Goal: Task Accomplishment & Management: Manage account settings

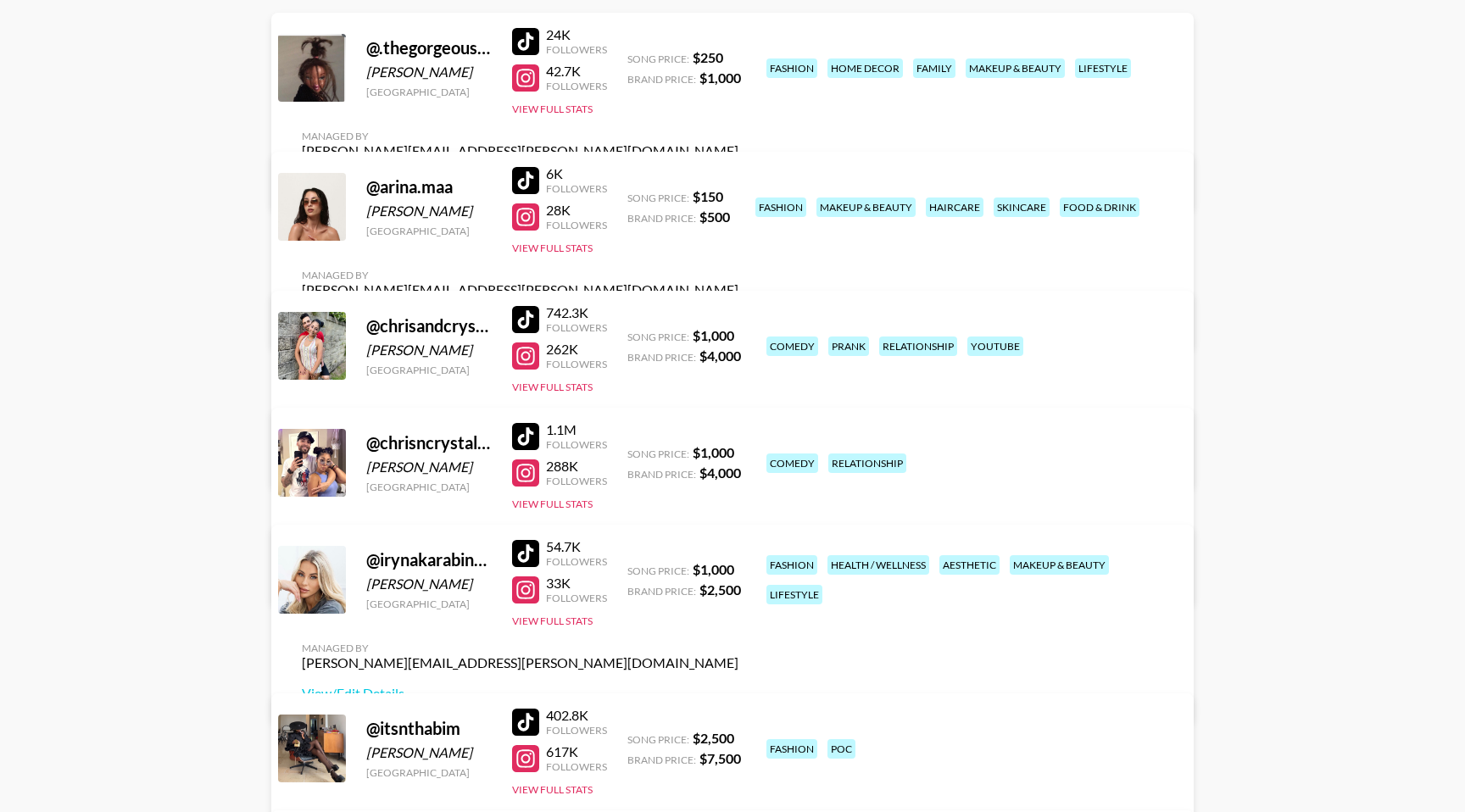
scroll to position [241, 0]
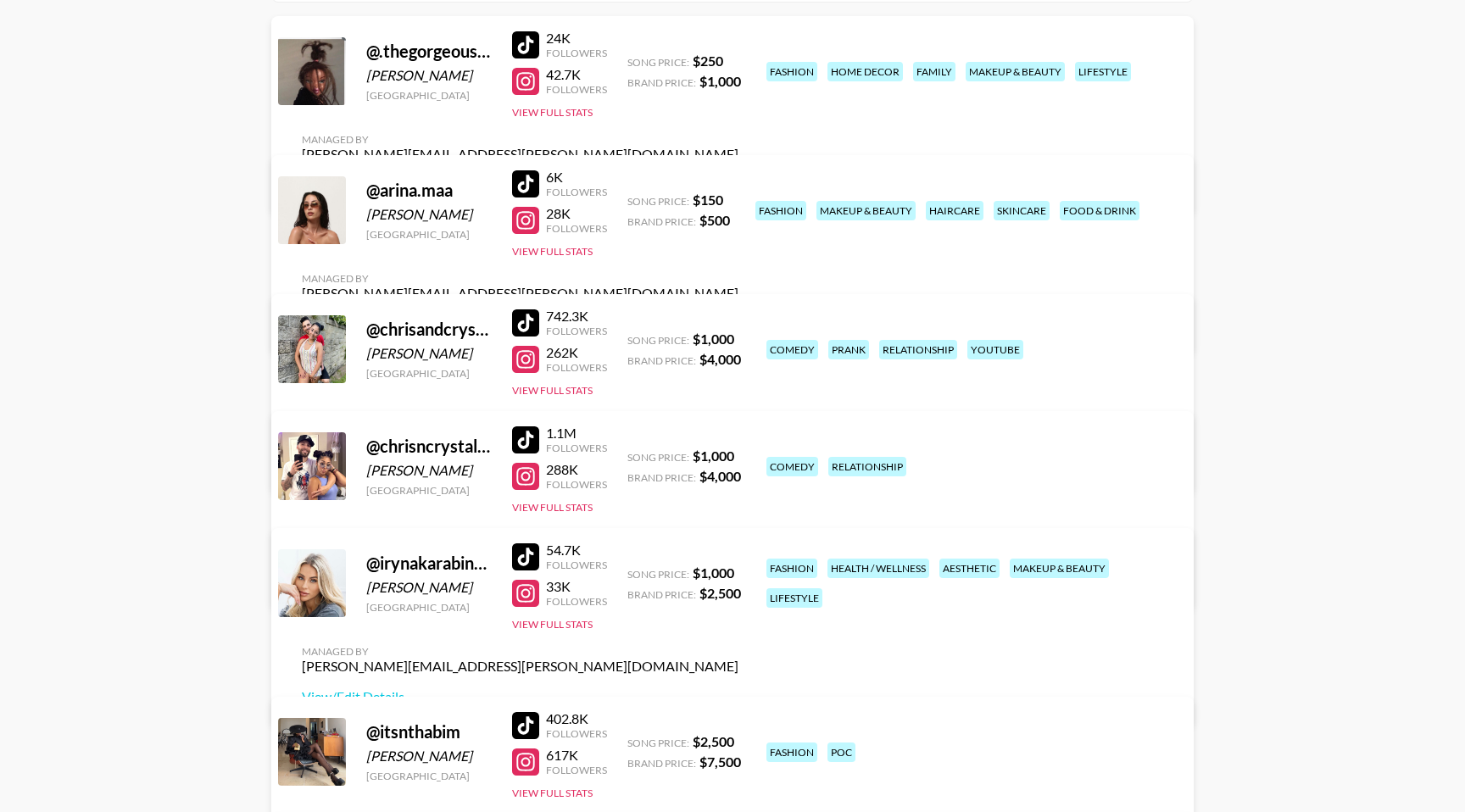
click at [528, 225] on div at bounding box center [525, 220] width 27 height 27
click at [533, 193] on div at bounding box center [525, 184] width 27 height 27
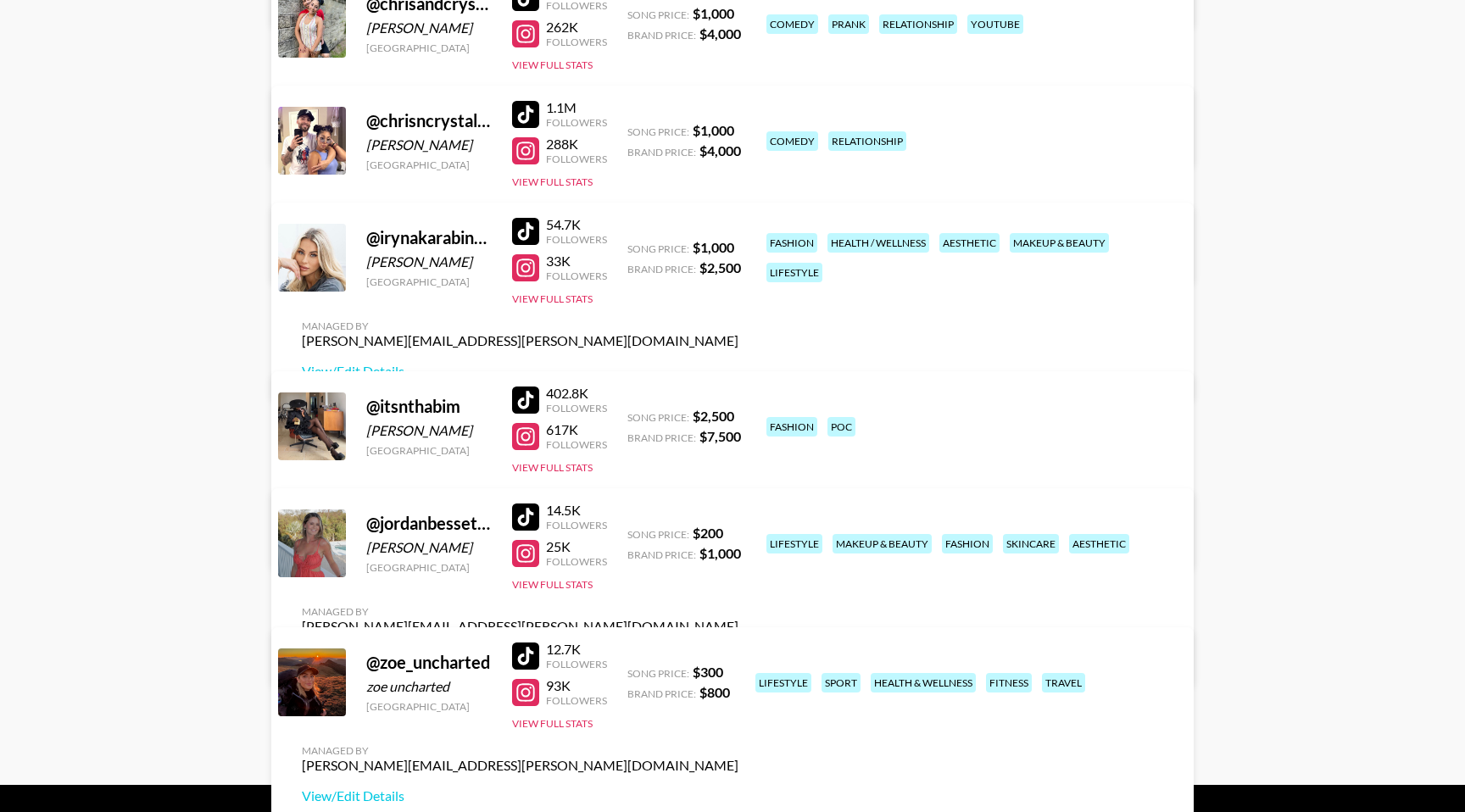
scroll to position [568, 0]
click at [526, 555] on div at bounding box center [525, 552] width 27 height 27
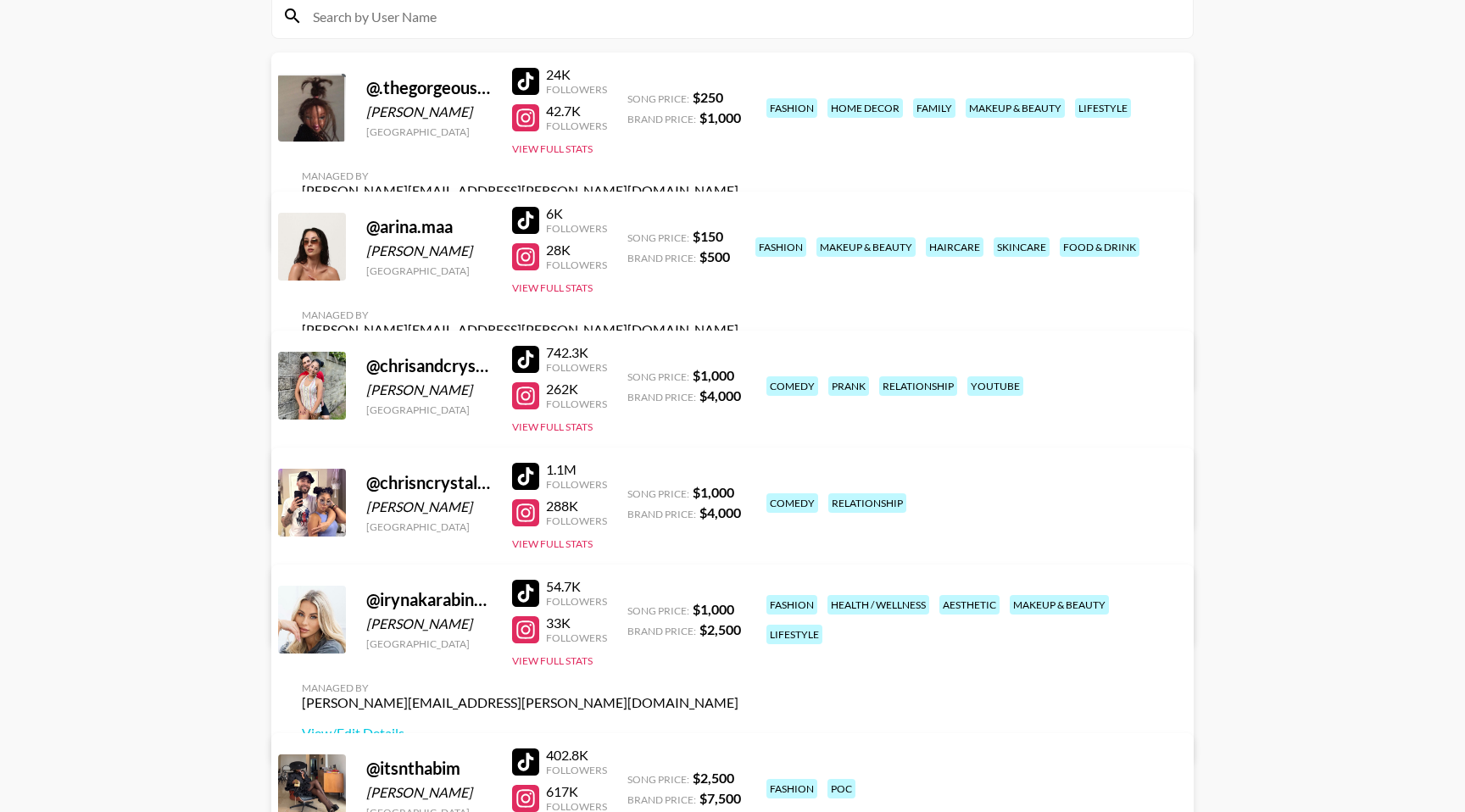
scroll to position [196, 0]
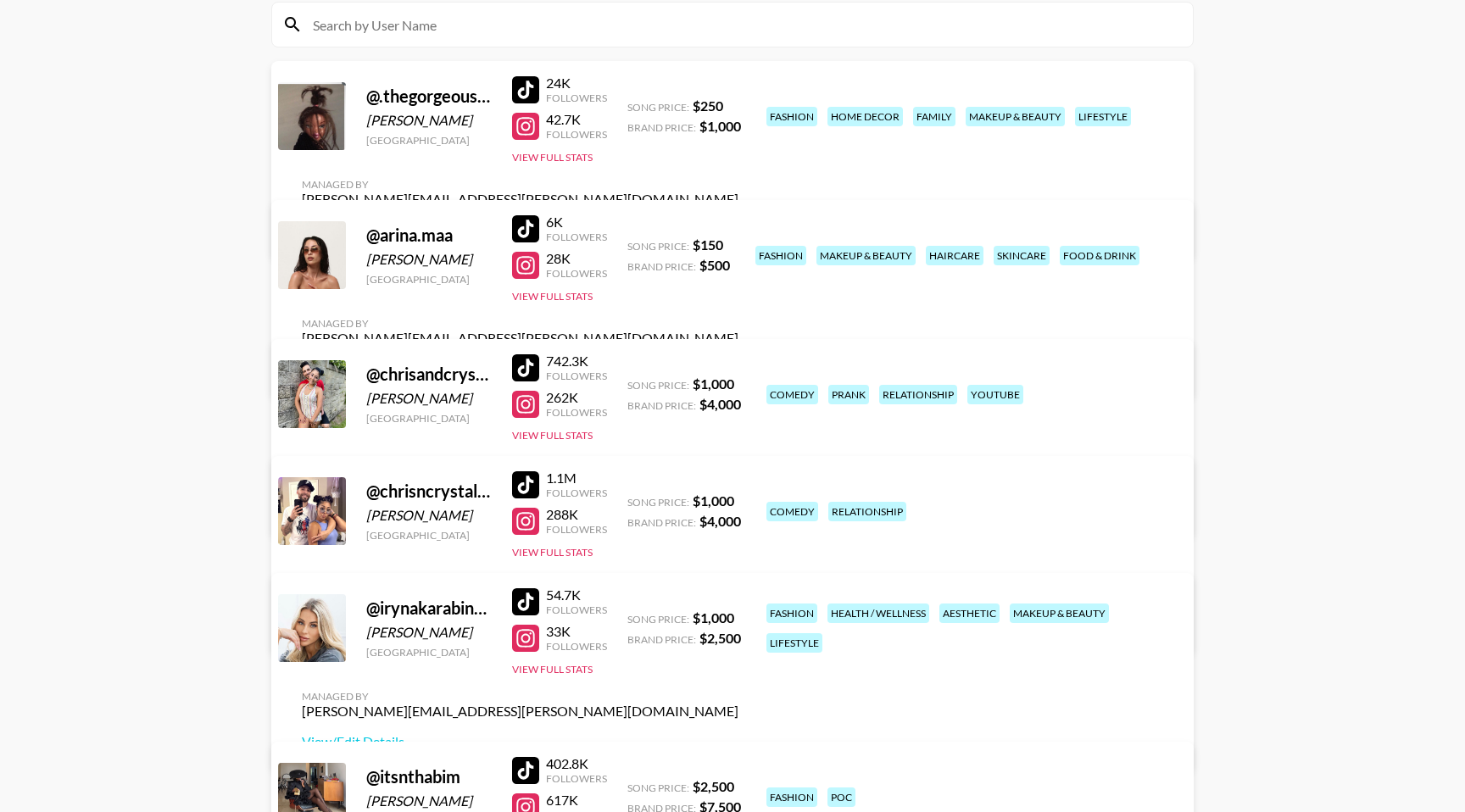
click at [523, 279] on div at bounding box center [525, 265] width 27 height 27
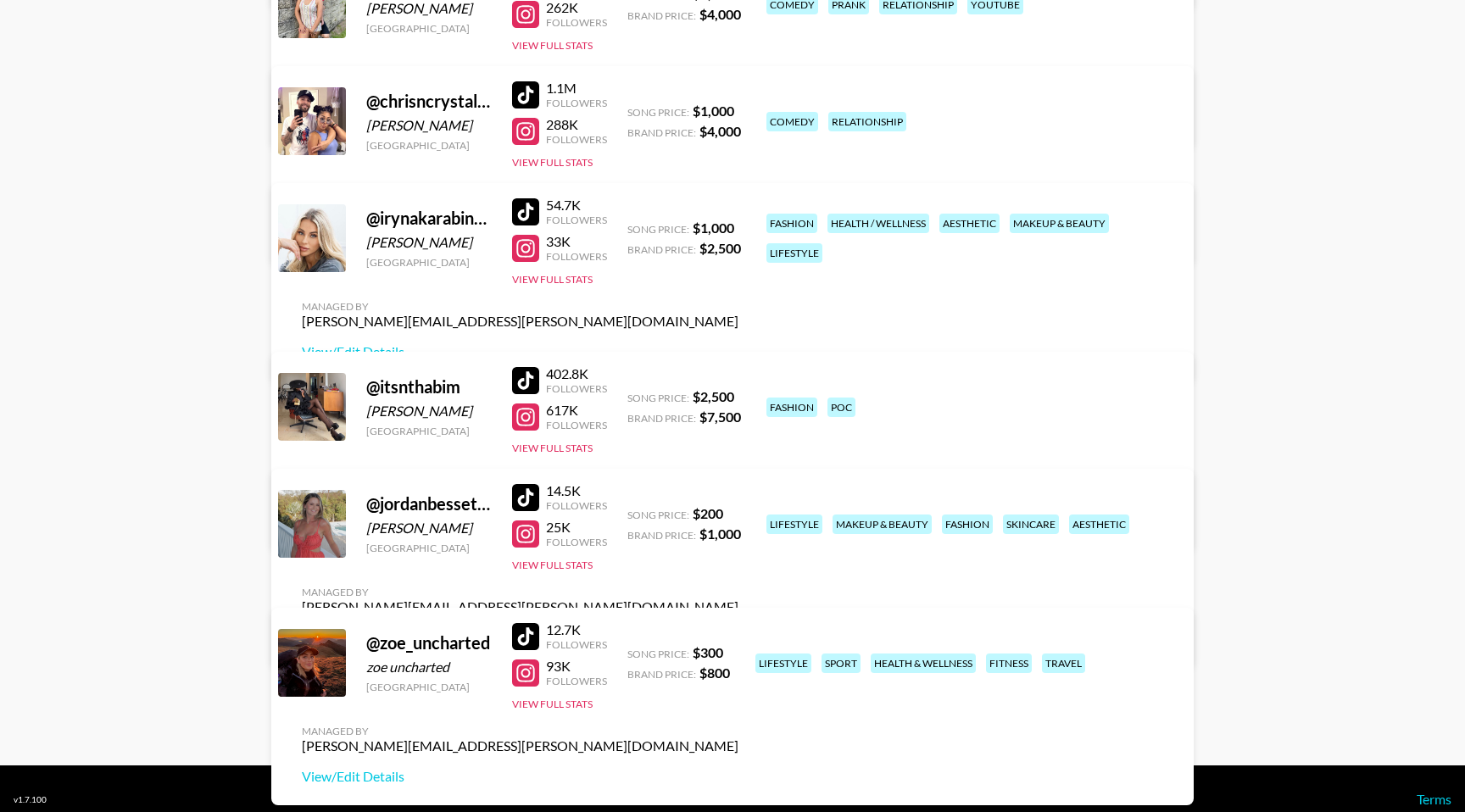
scroll to position [608, 0]
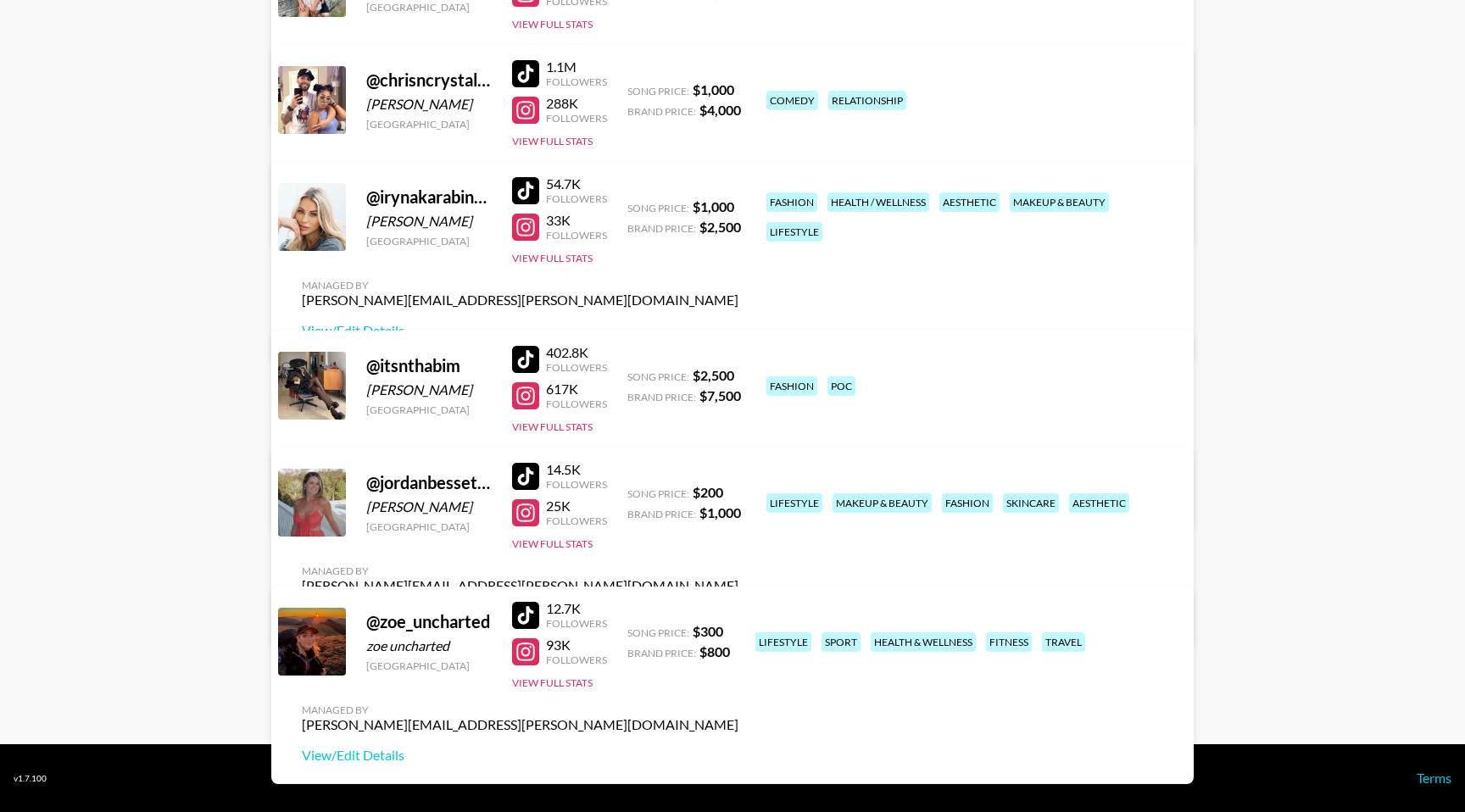
click at [529, 523] on div at bounding box center [525, 512] width 27 height 27
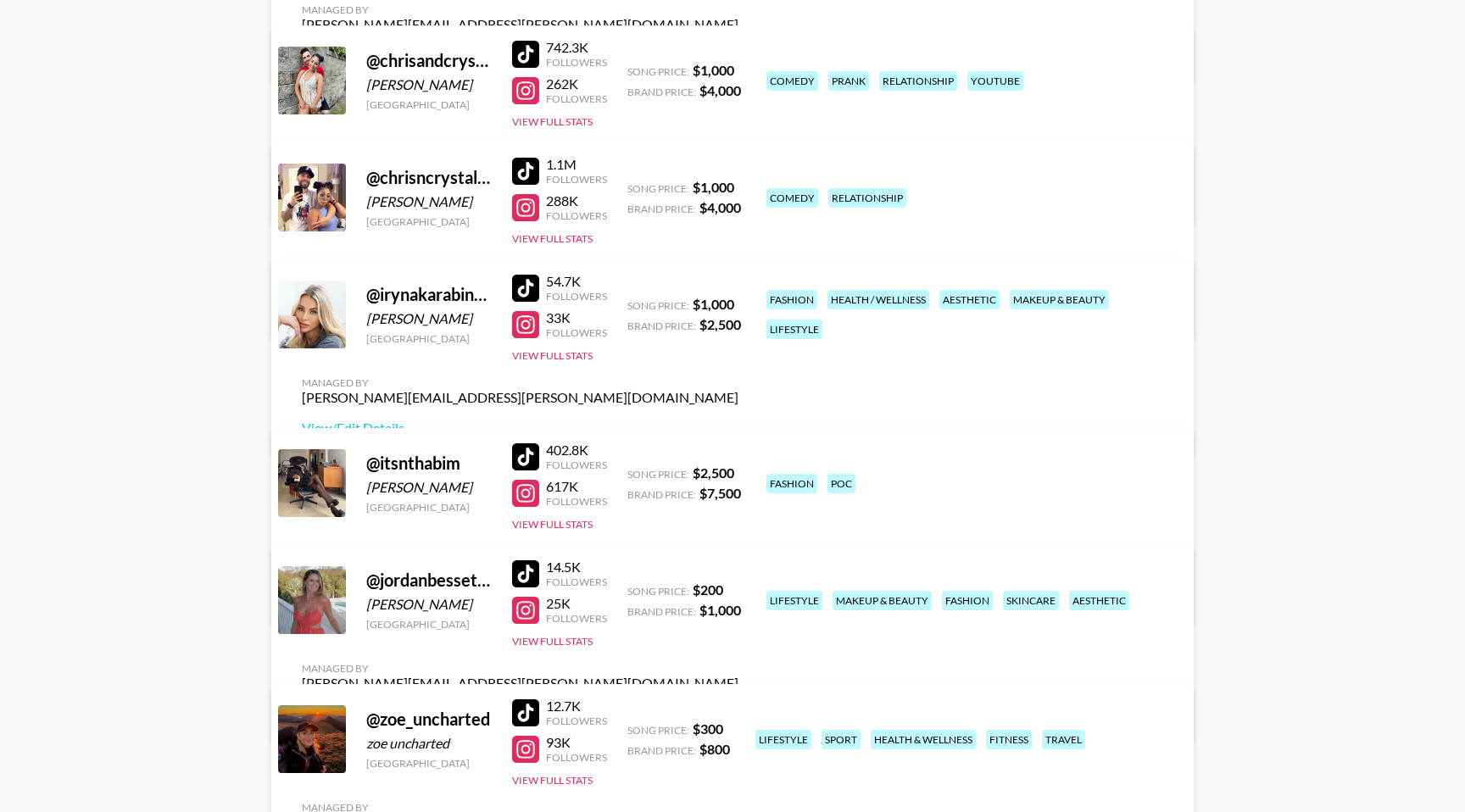
scroll to position [474, 0]
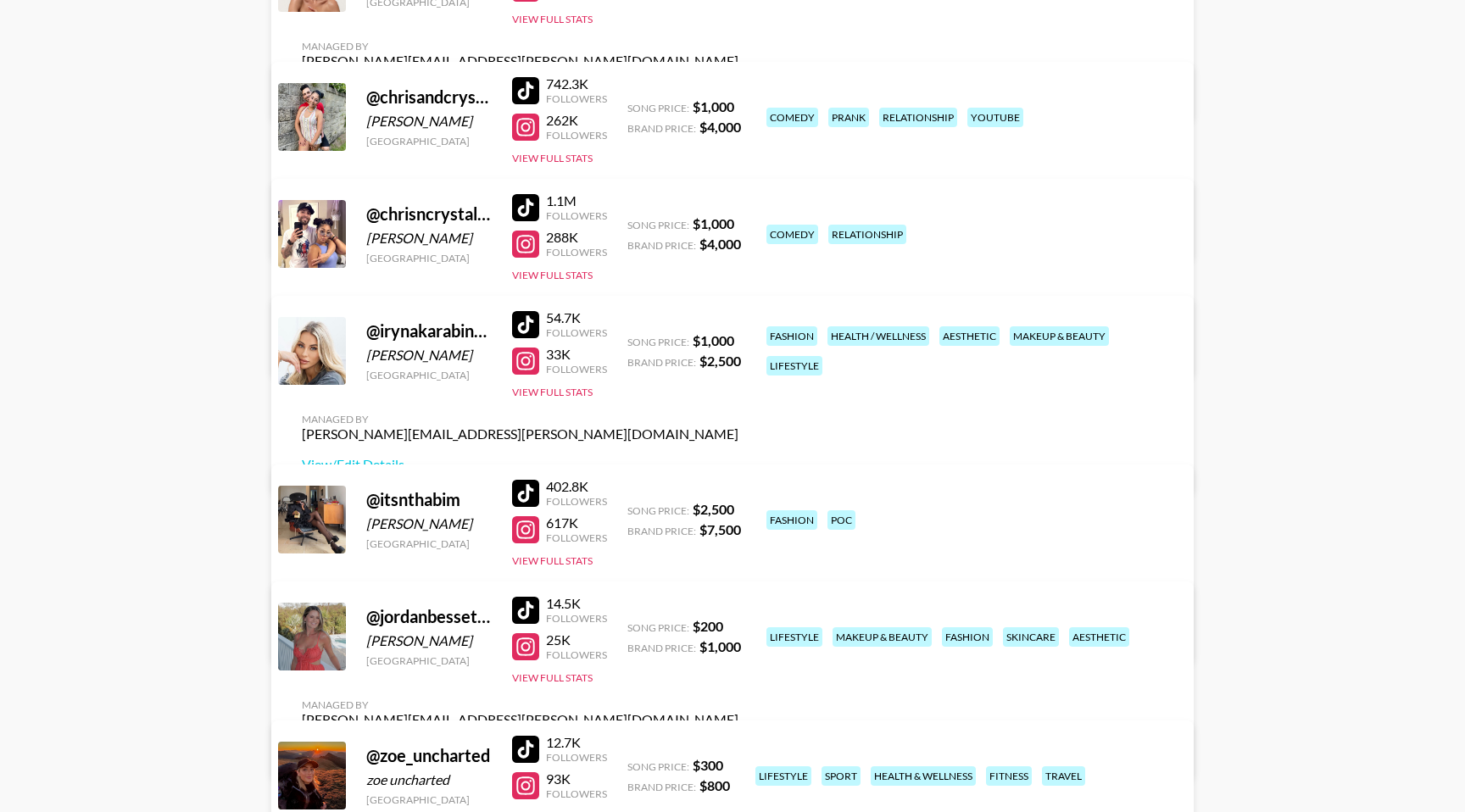
click at [525, 206] on div at bounding box center [525, 207] width 27 height 27
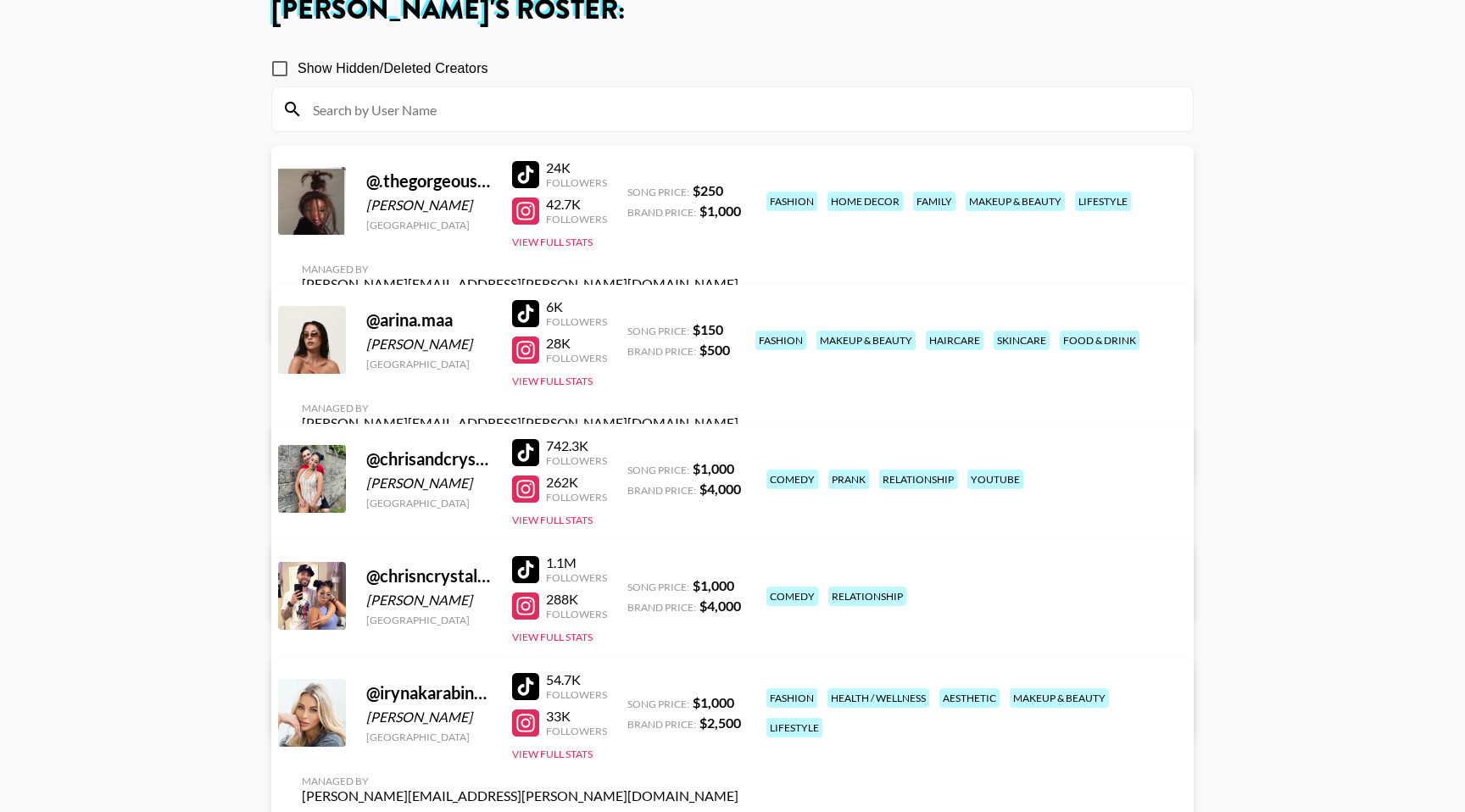
scroll to position [104, 0]
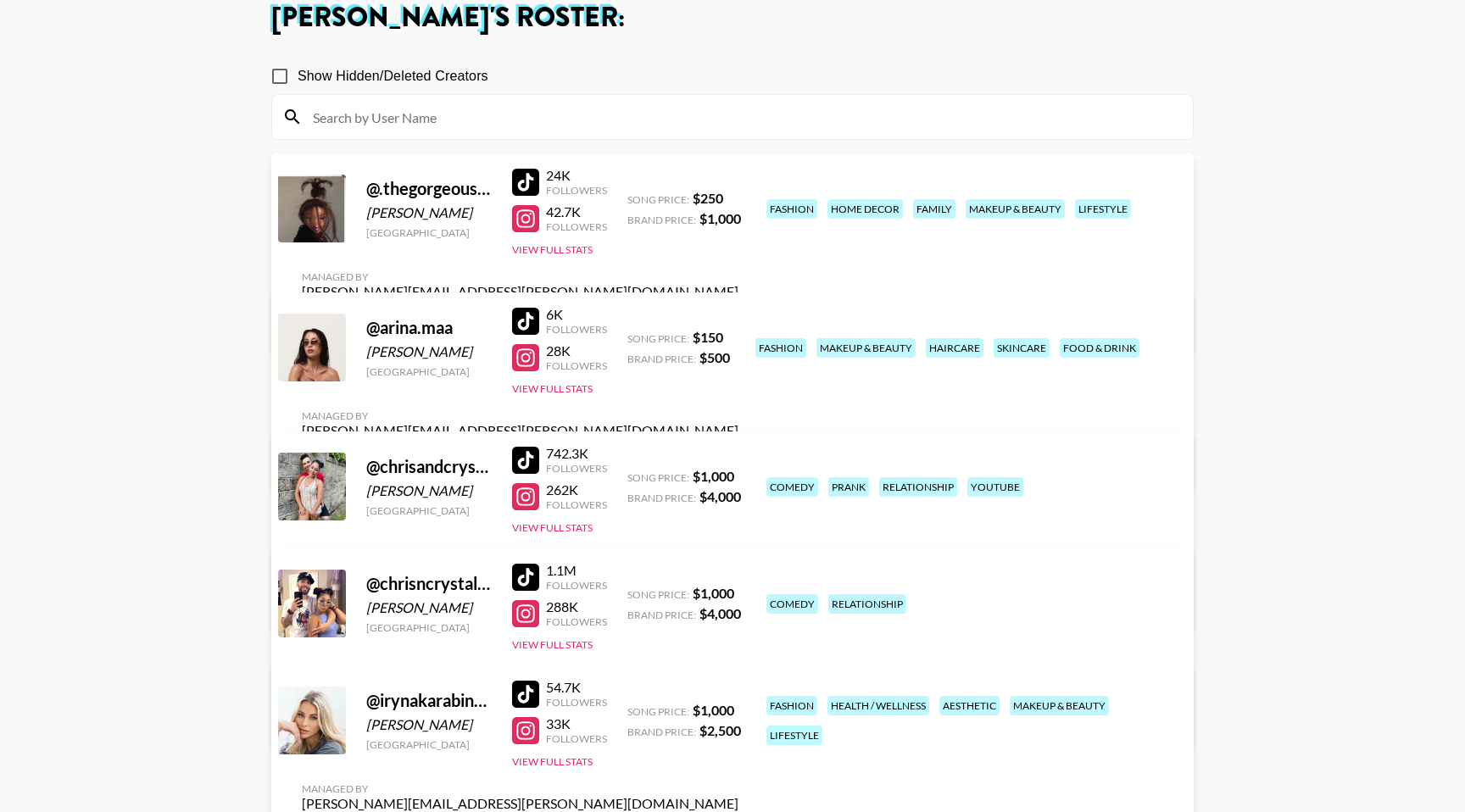
click at [525, 224] on div at bounding box center [525, 218] width 27 height 27
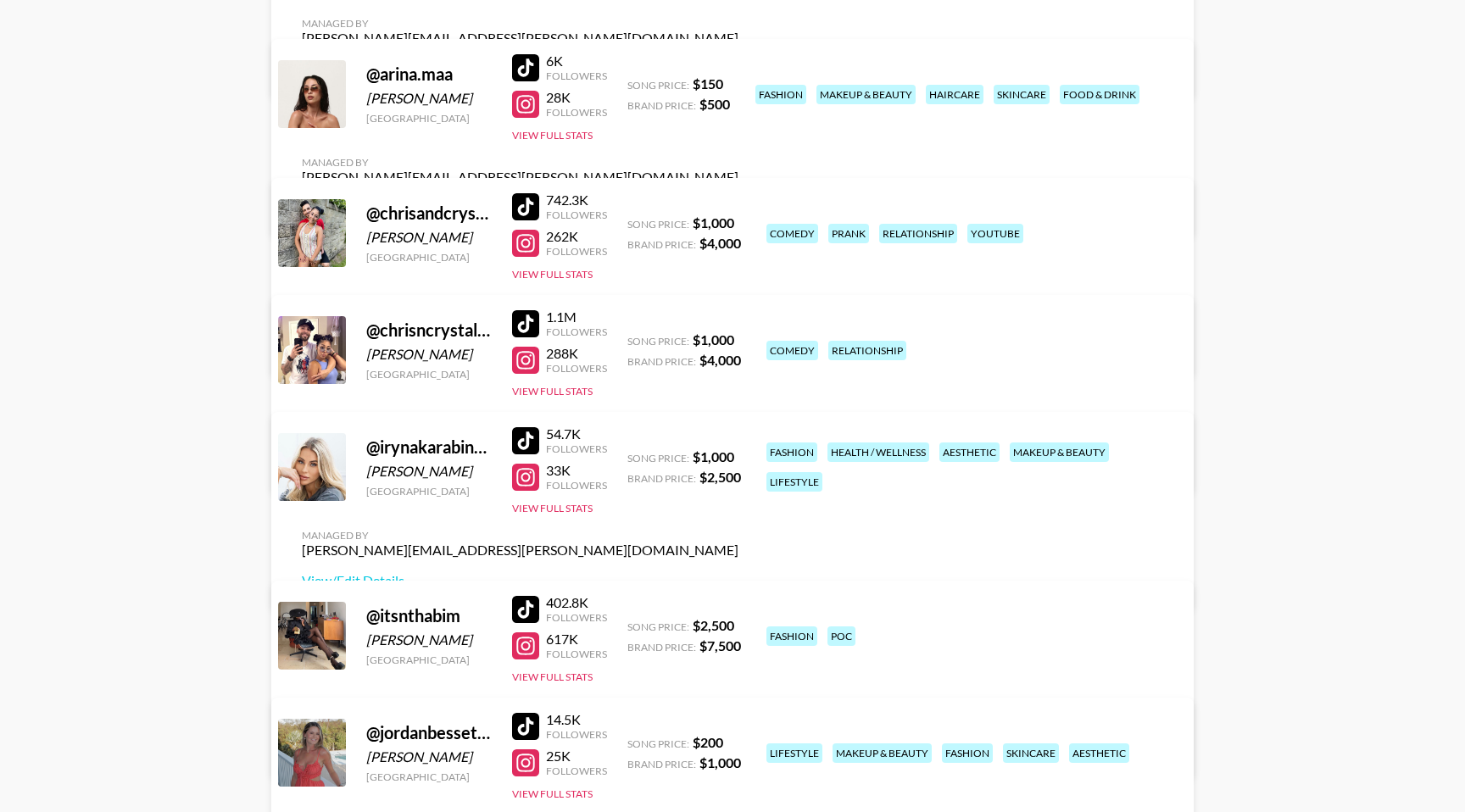
scroll to position [378, 0]
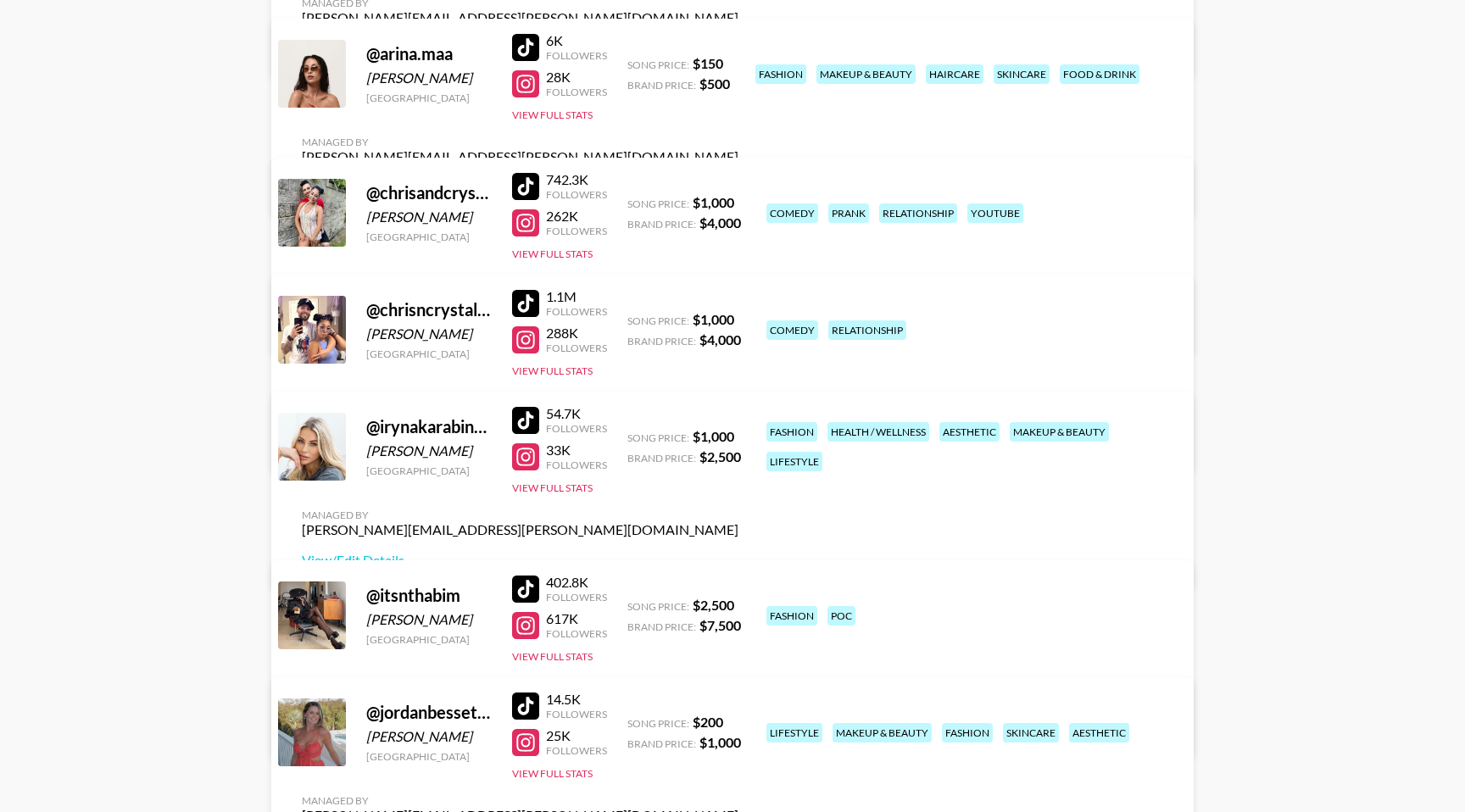
drag, startPoint x: 480, startPoint y: 623, endPoint x: 370, endPoint y: 624, distance: 110.0
click at [370, 624] on div "Nthabiseng Marie" at bounding box center [429, 619] width 126 height 17
copy div "Nthabiseng Marie"
click at [525, 631] on div at bounding box center [525, 625] width 27 height 27
click at [524, 620] on div at bounding box center [525, 625] width 27 height 27
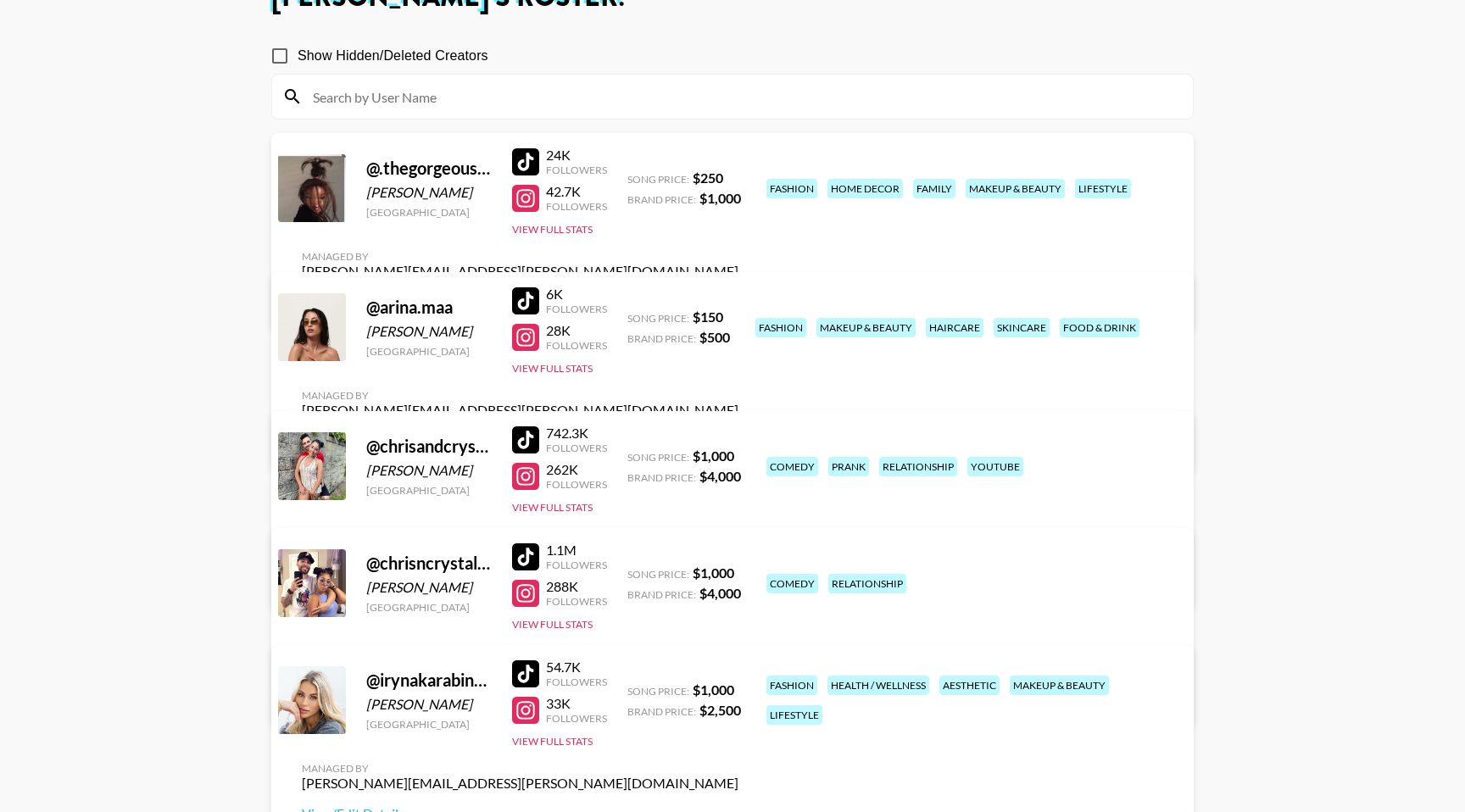
scroll to position [102, 0]
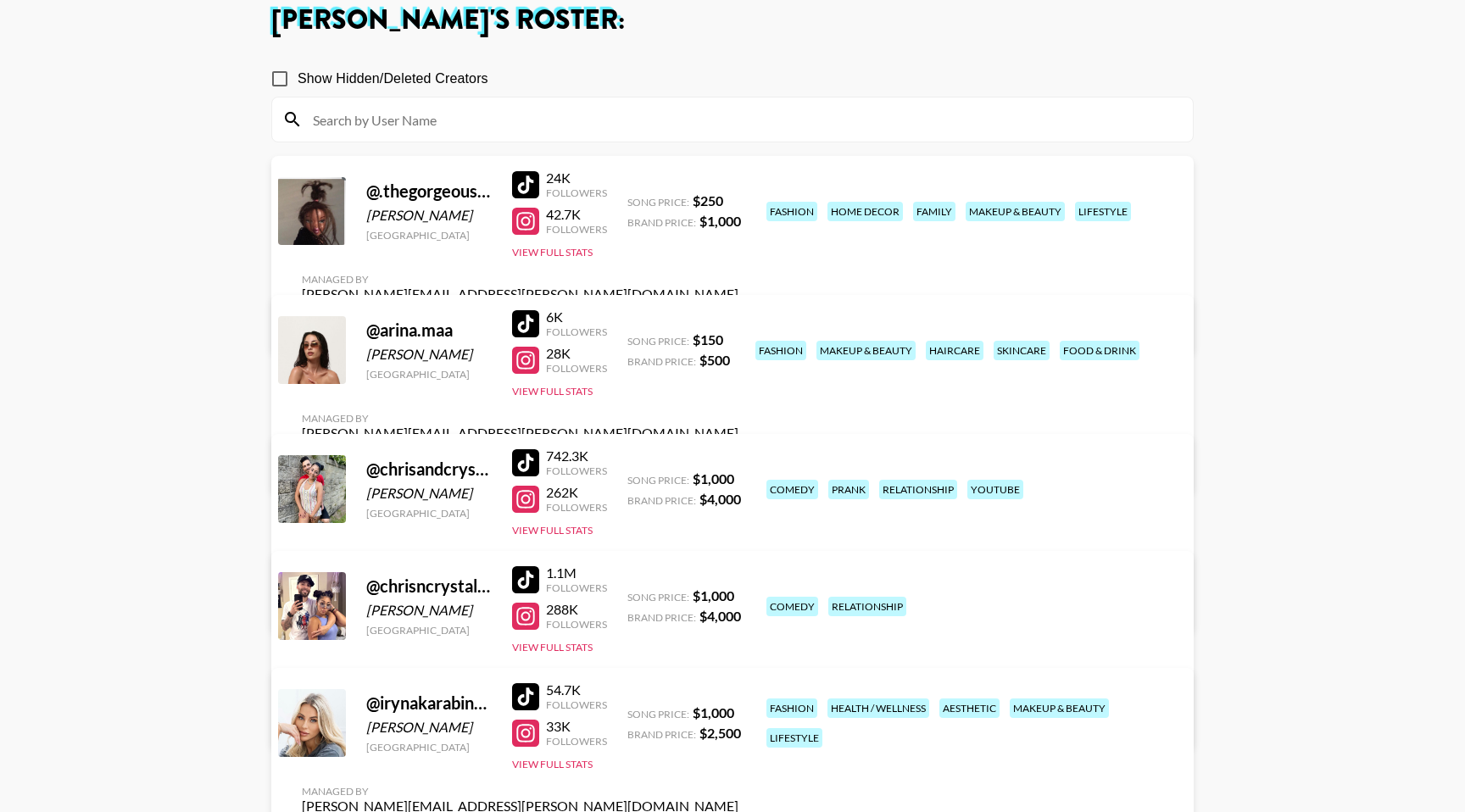
click at [533, 231] on div at bounding box center [525, 221] width 27 height 27
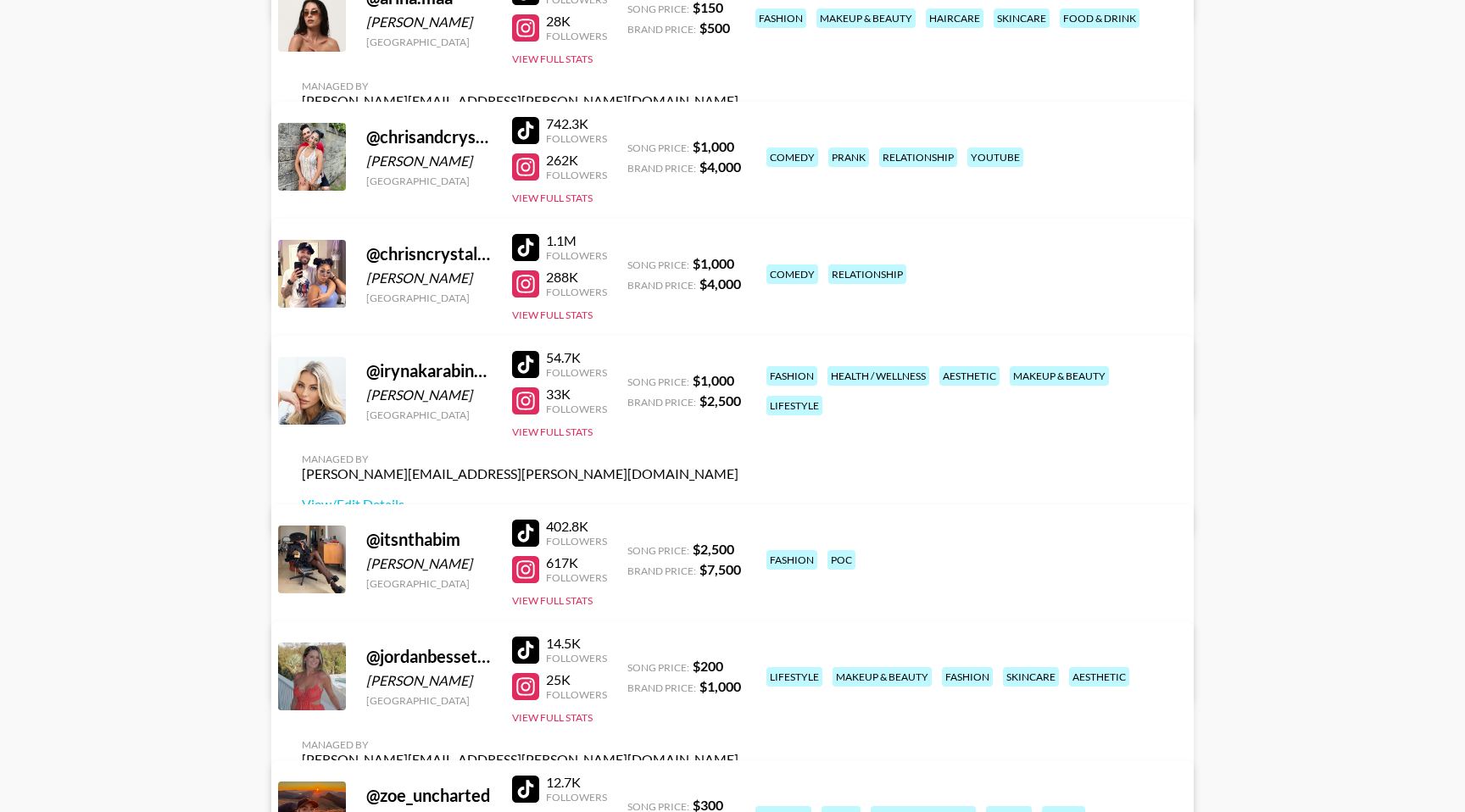
scroll to position [430, 0]
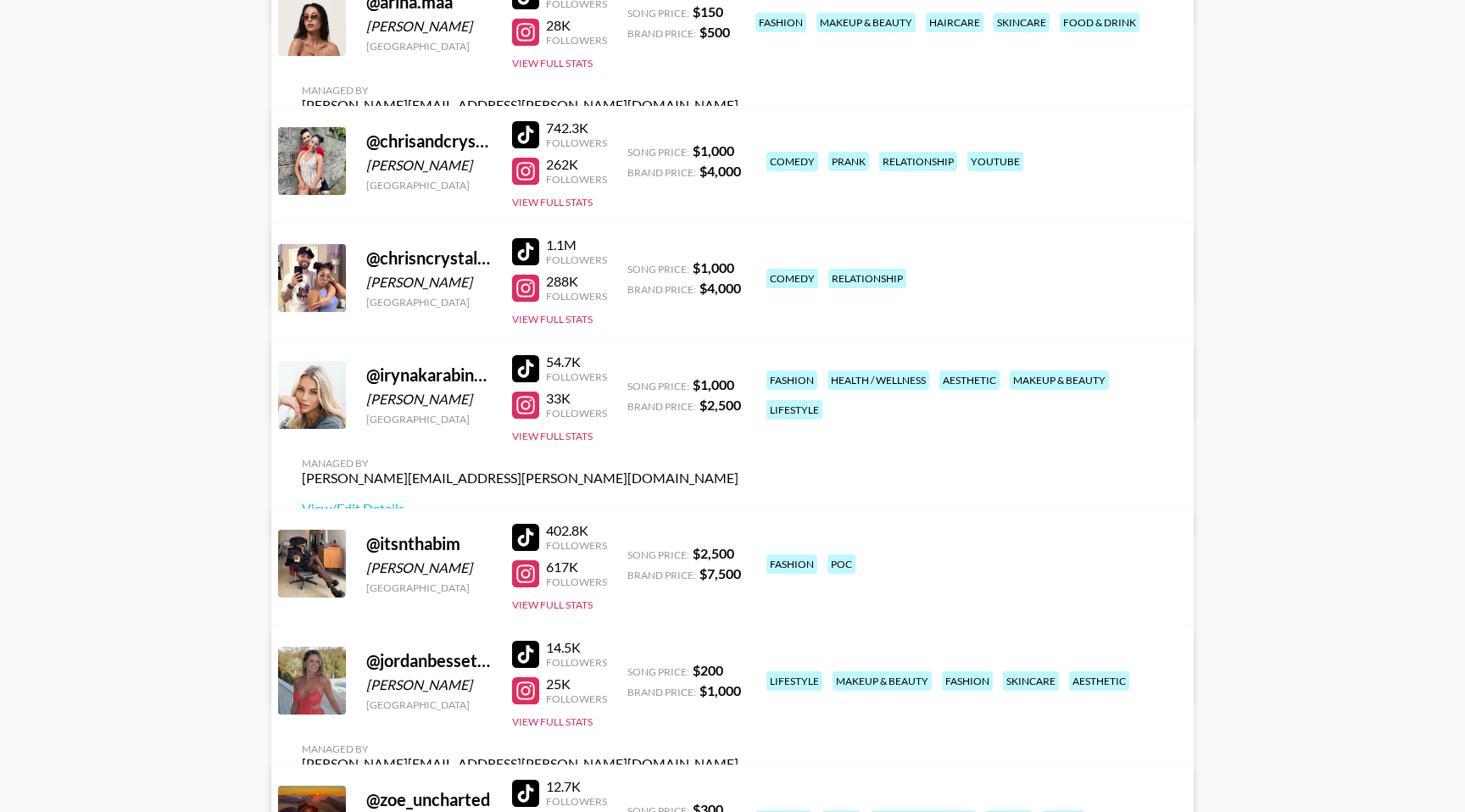
click at [525, 294] on div at bounding box center [525, 287] width 27 height 27
click at [528, 172] on div at bounding box center [525, 171] width 27 height 27
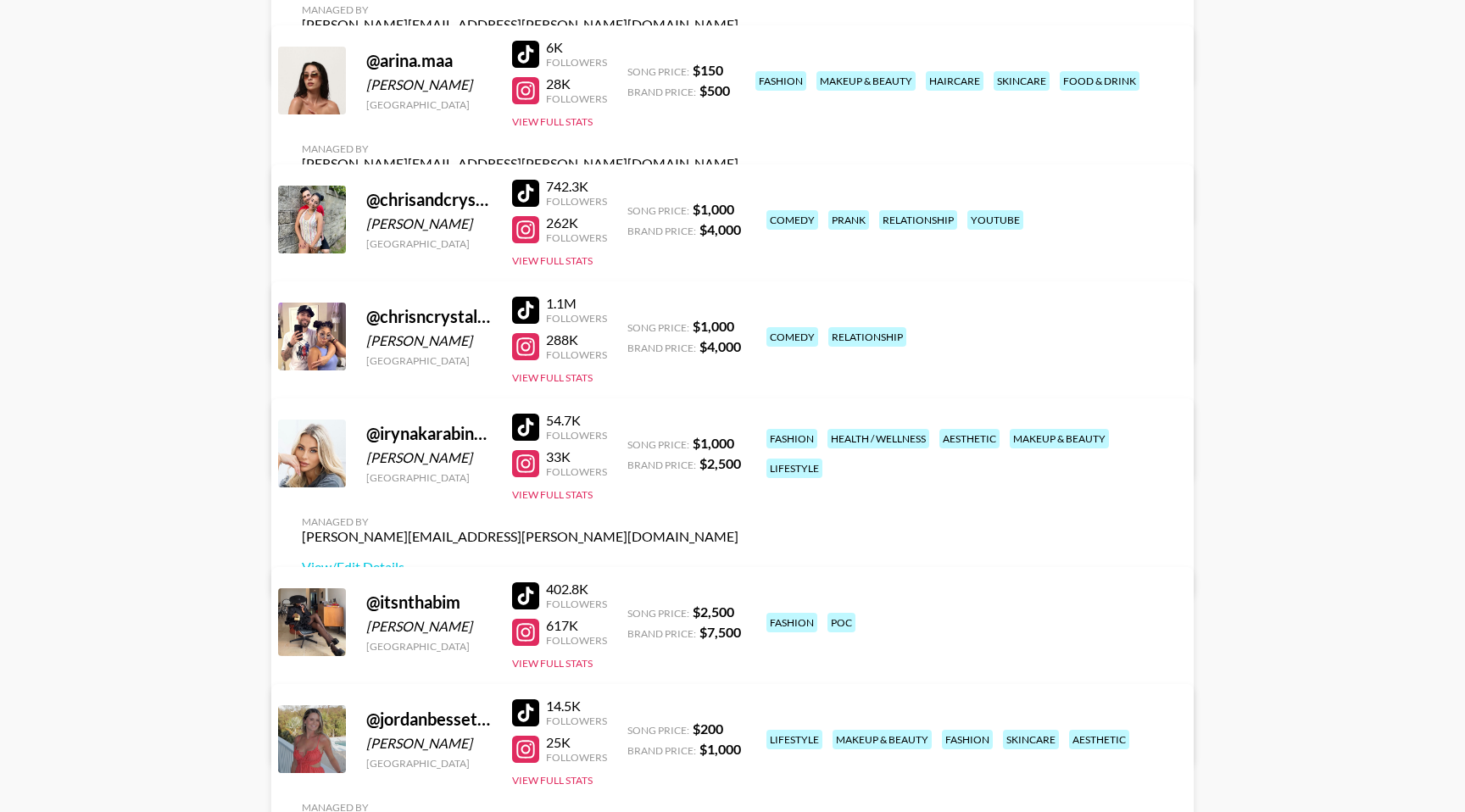
scroll to position [364, 0]
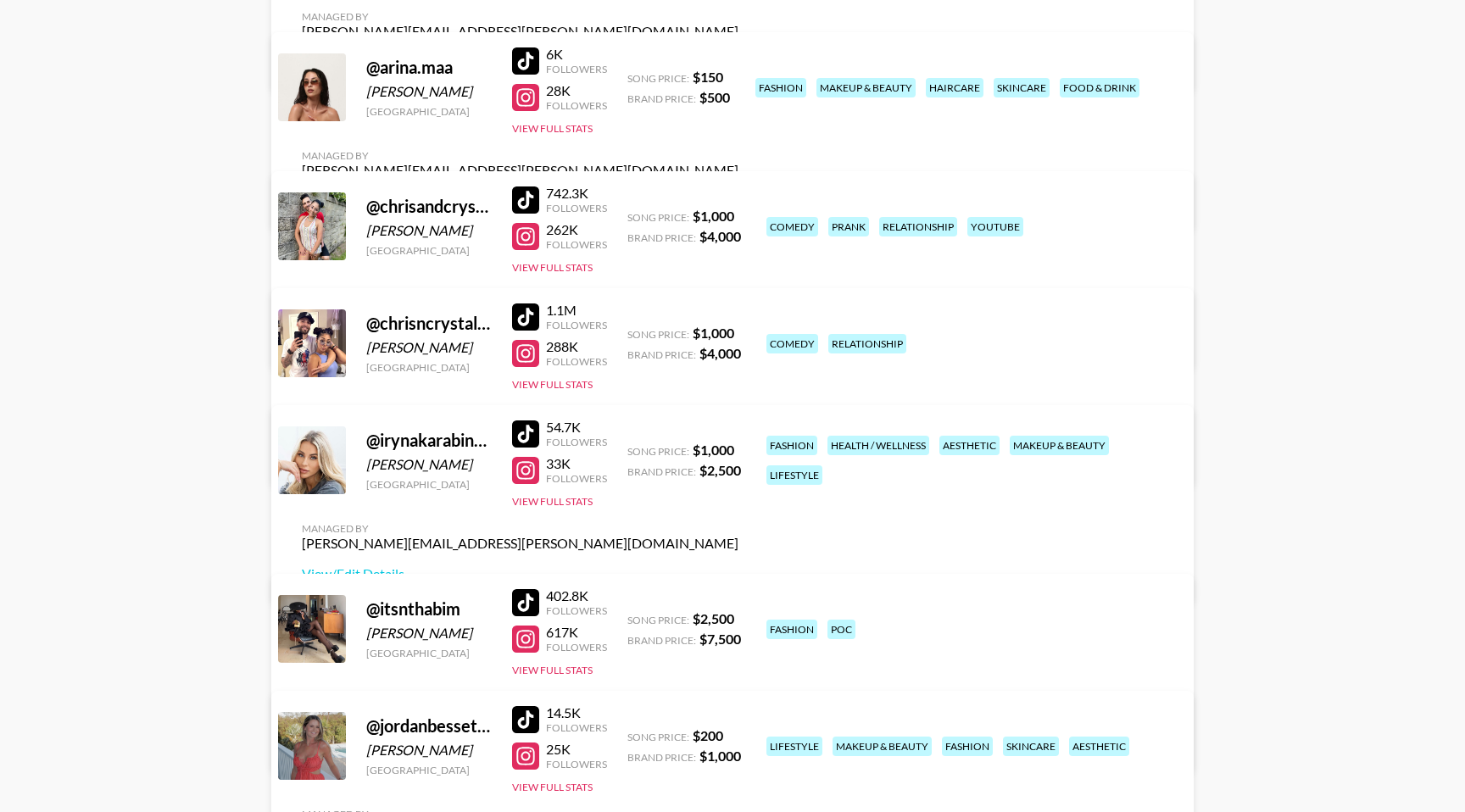
click at [141, 205] on main "Bernadine Van Niekerk 's Roster: Show Hidden/Deleted Creators @ .thegorgeousdol…" at bounding box center [732, 346] width 1465 height 1284
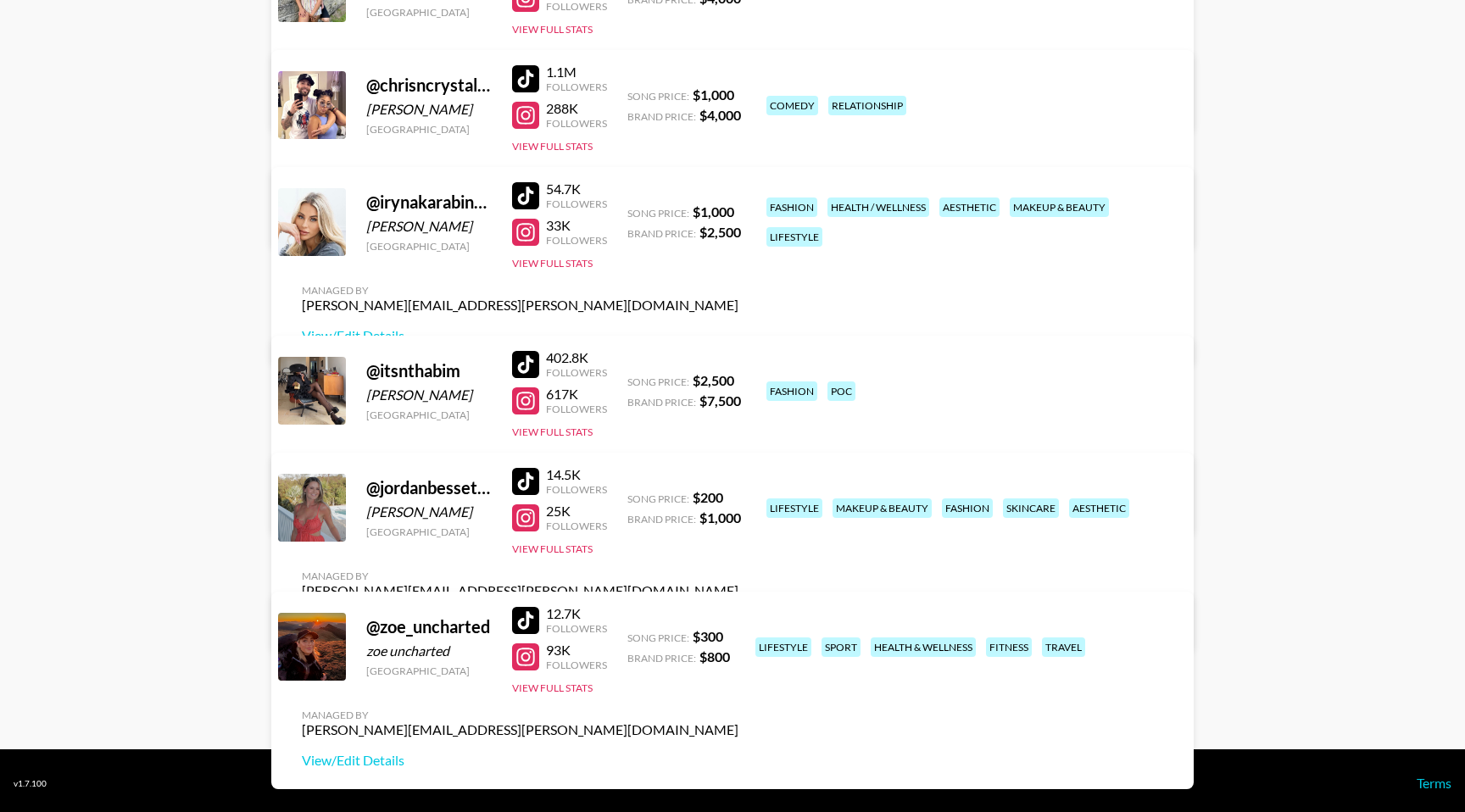
scroll to position [603, 0]
click at [518, 402] on div at bounding box center [525, 400] width 27 height 27
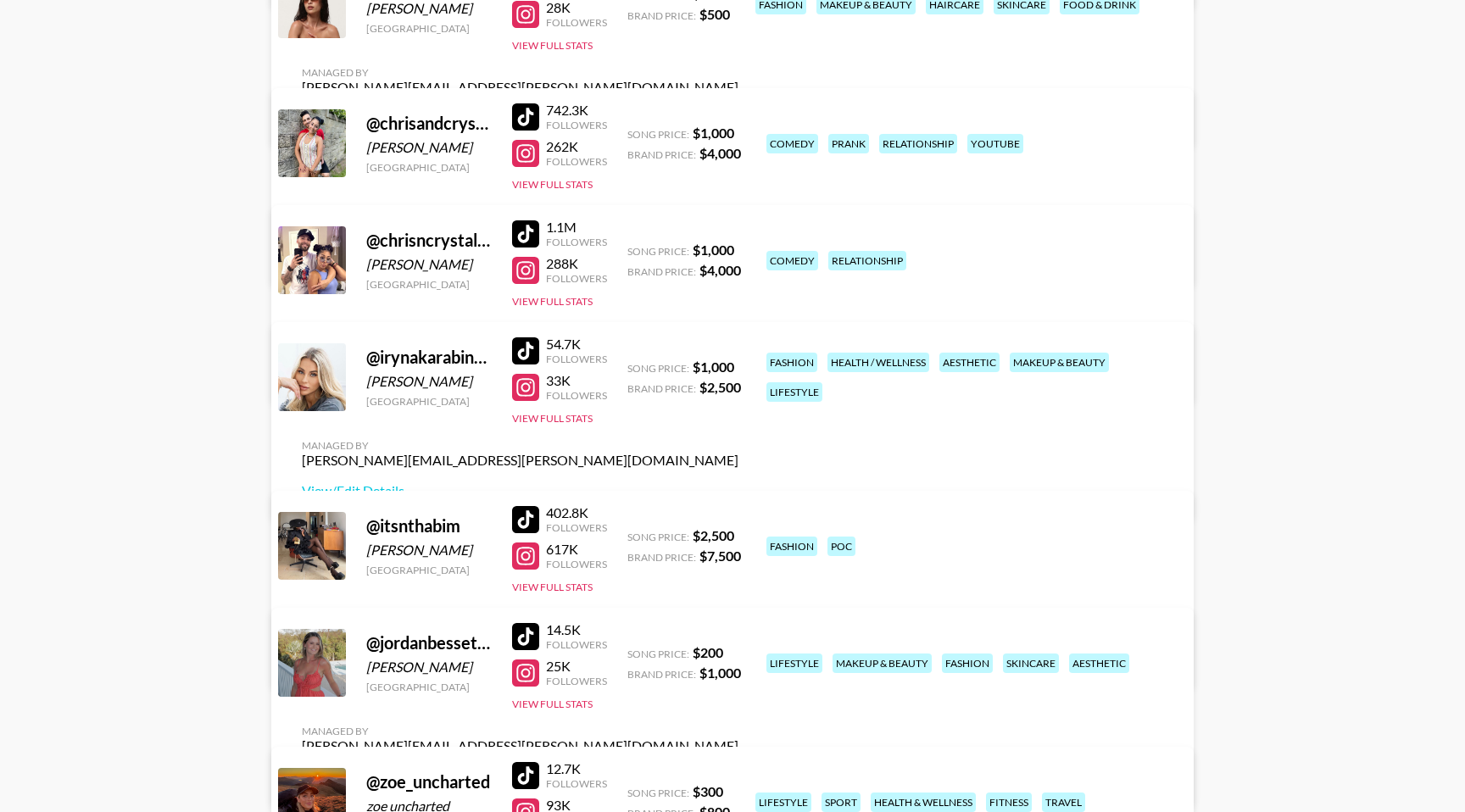
scroll to position [0, 0]
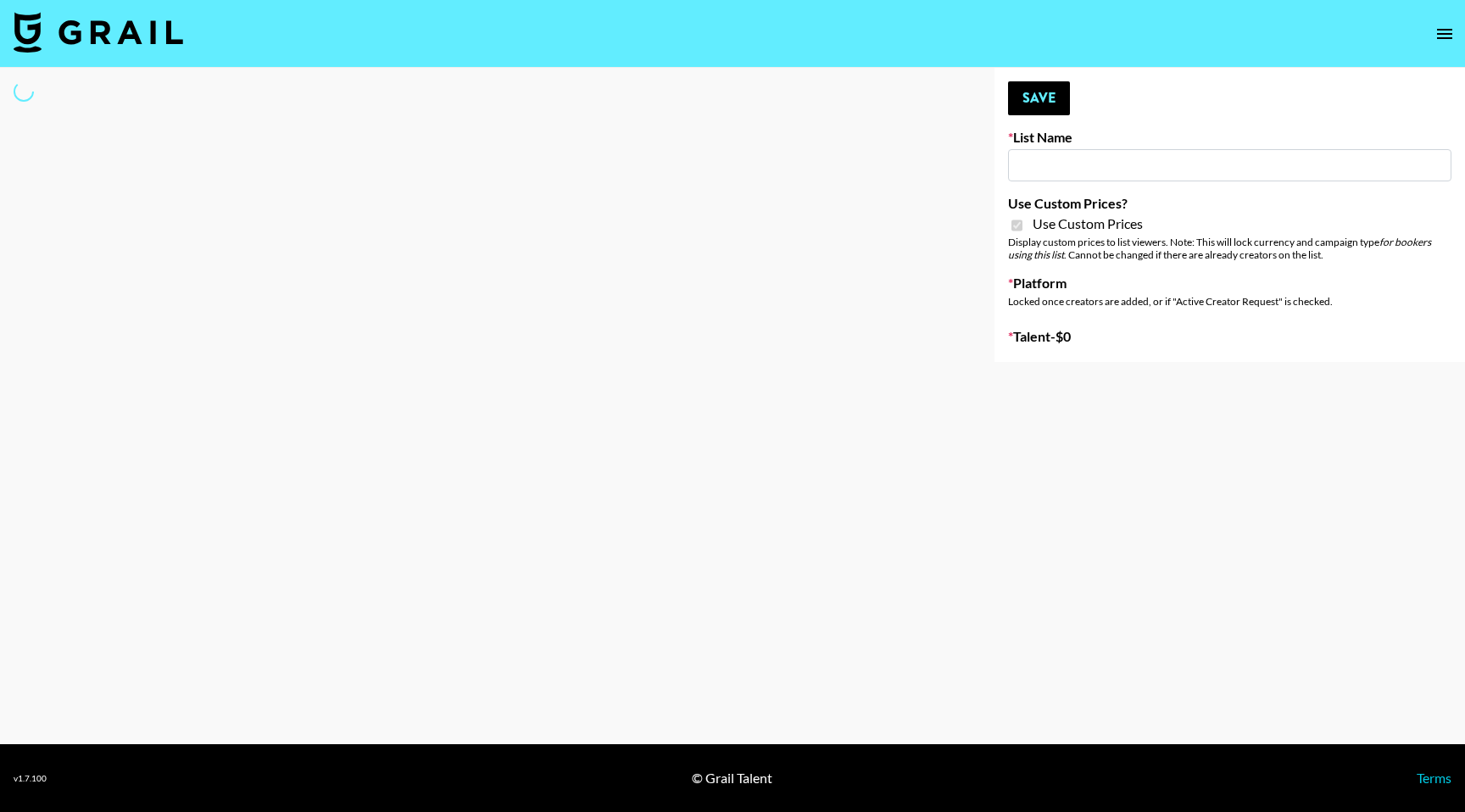
select select "Brand"
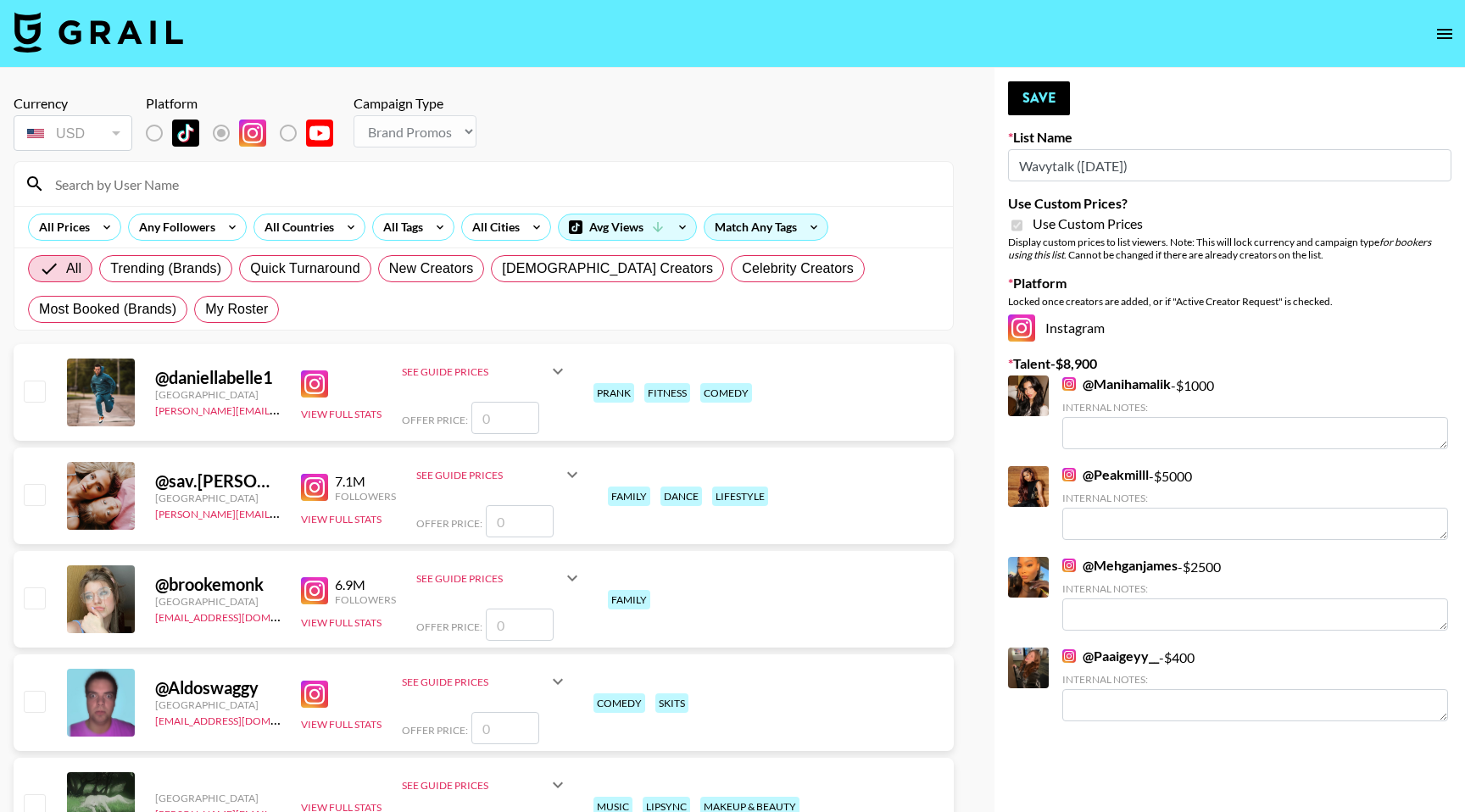
type input "Wavytalk ([DATE])"
checkbox input "true"
click at [249, 195] on input at bounding box center [494, 184] width 898 height 27
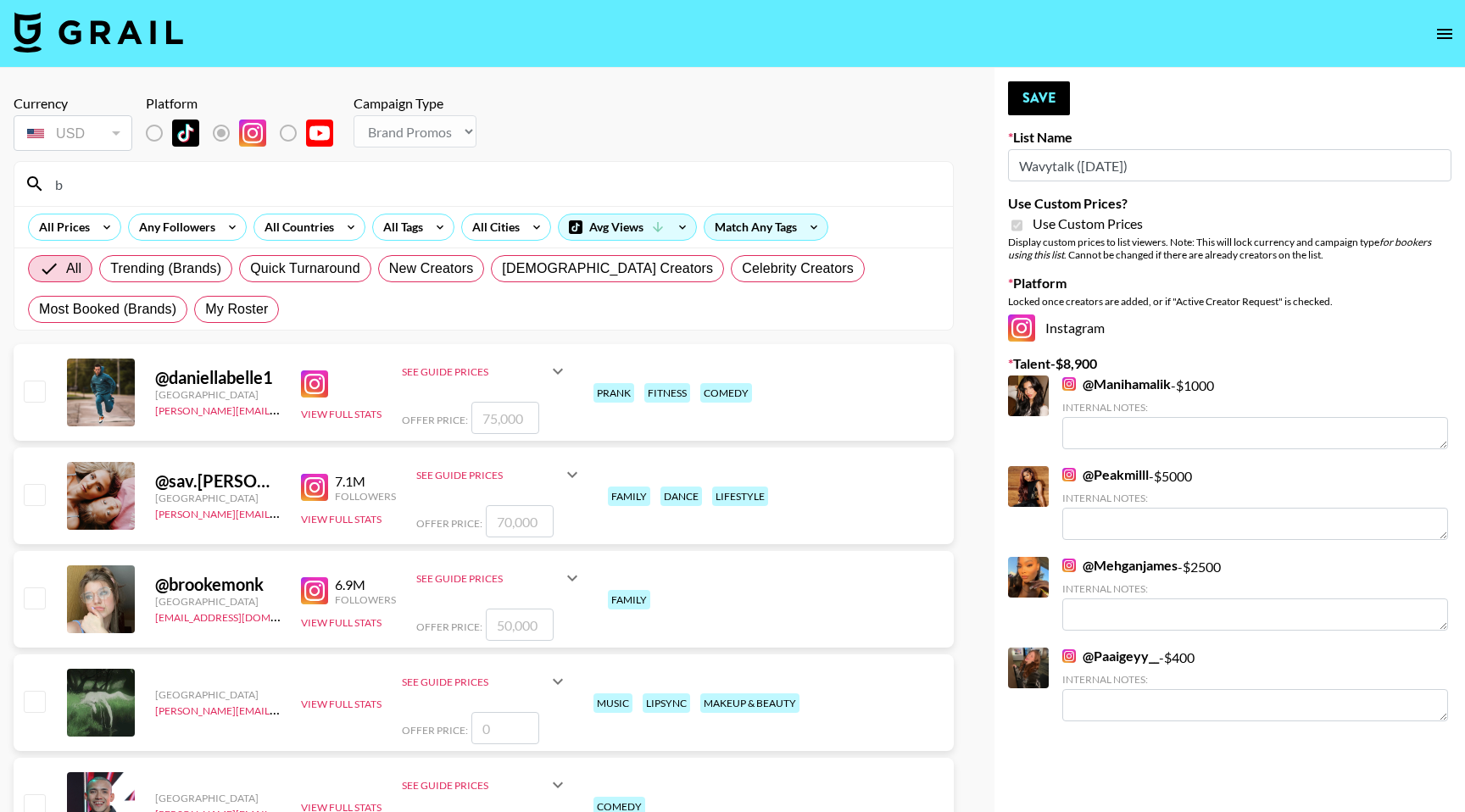
type input "b"
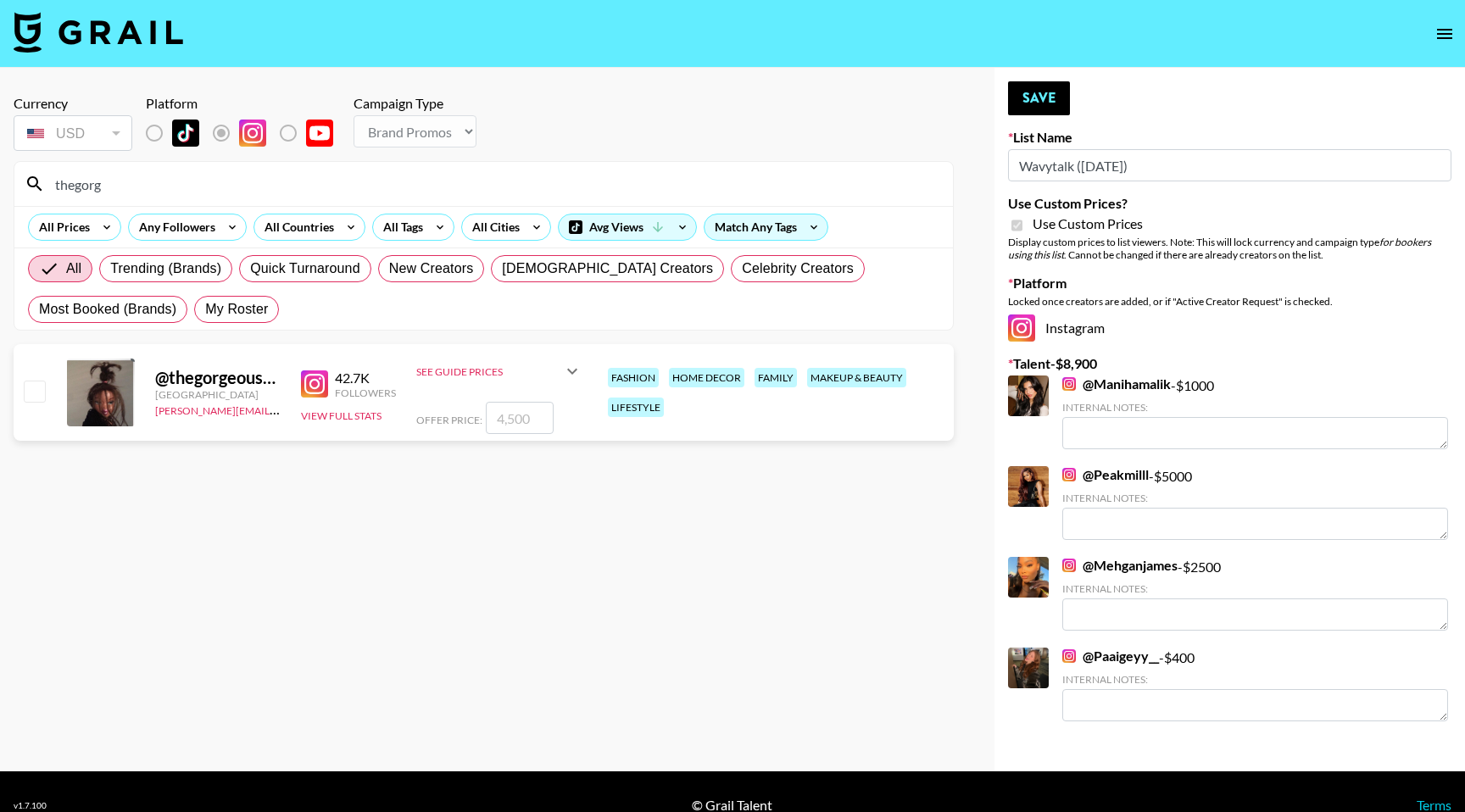
type input "thegorg"
click at [29, 392] on input "checkbox" at bounding box center [34, 390] width 20 height 20
checkbox input "true"
type input "4500"
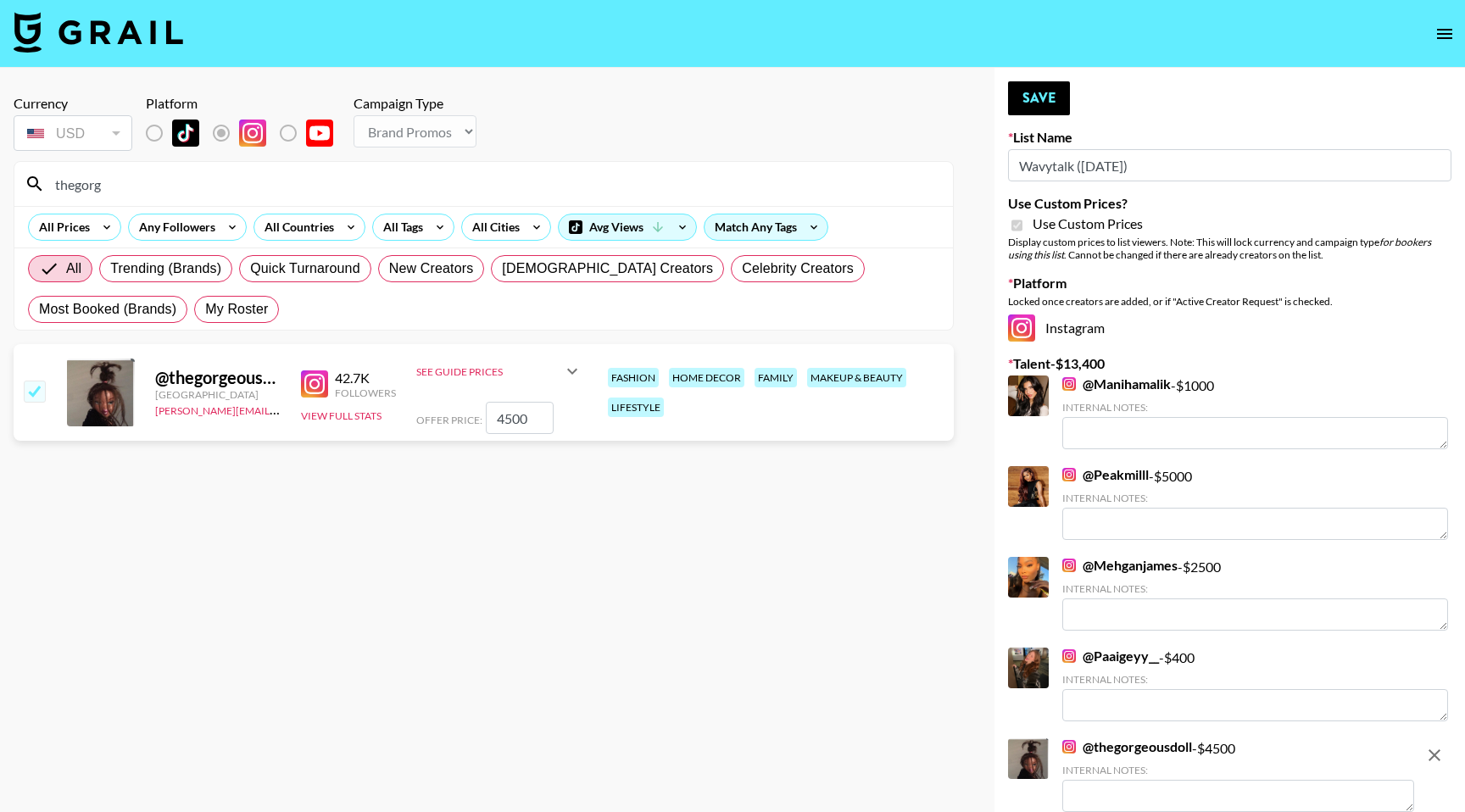
click at [212, 191] on input "thegorg" at bounding box center [494, 184] width 898 height 27
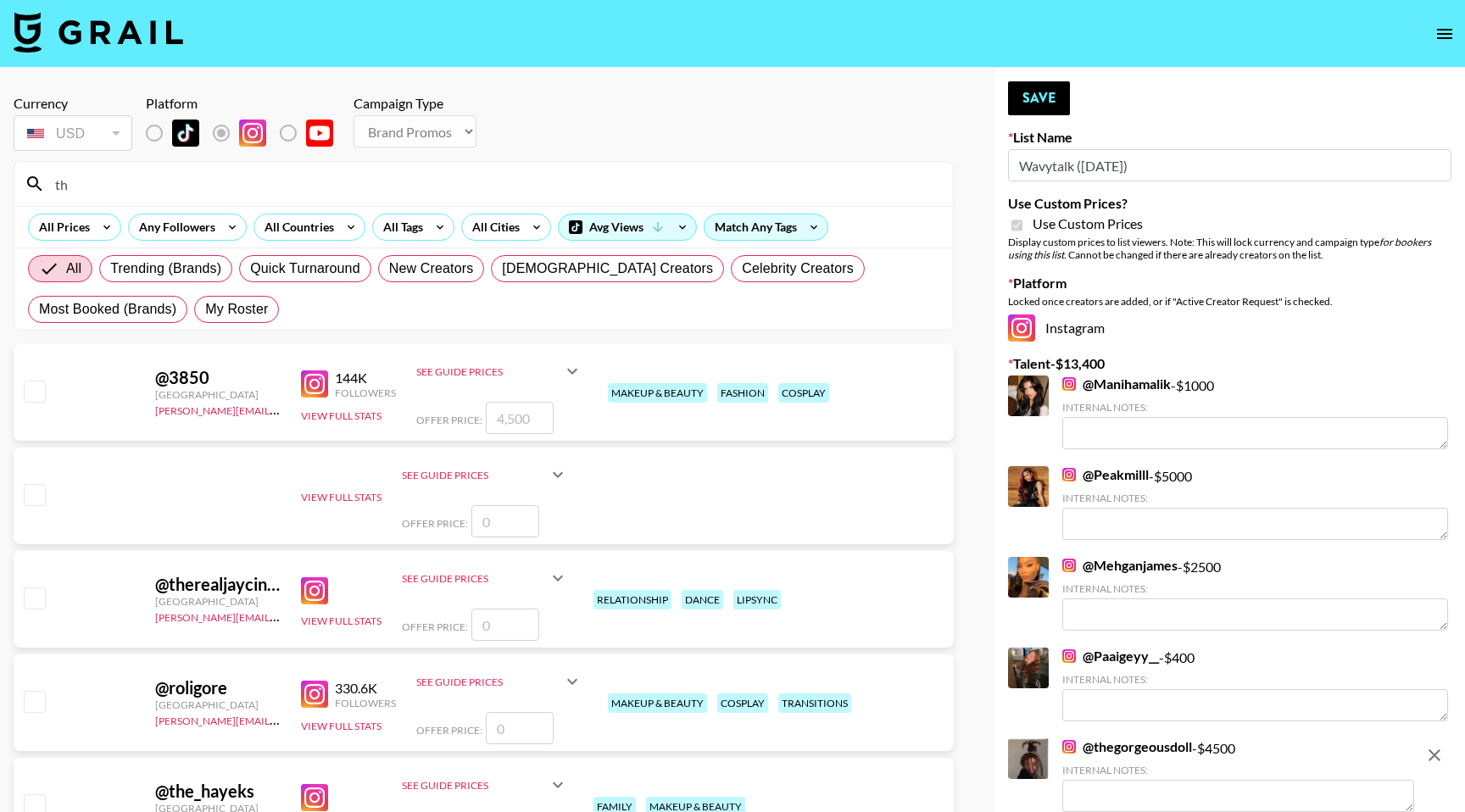
type input "t"
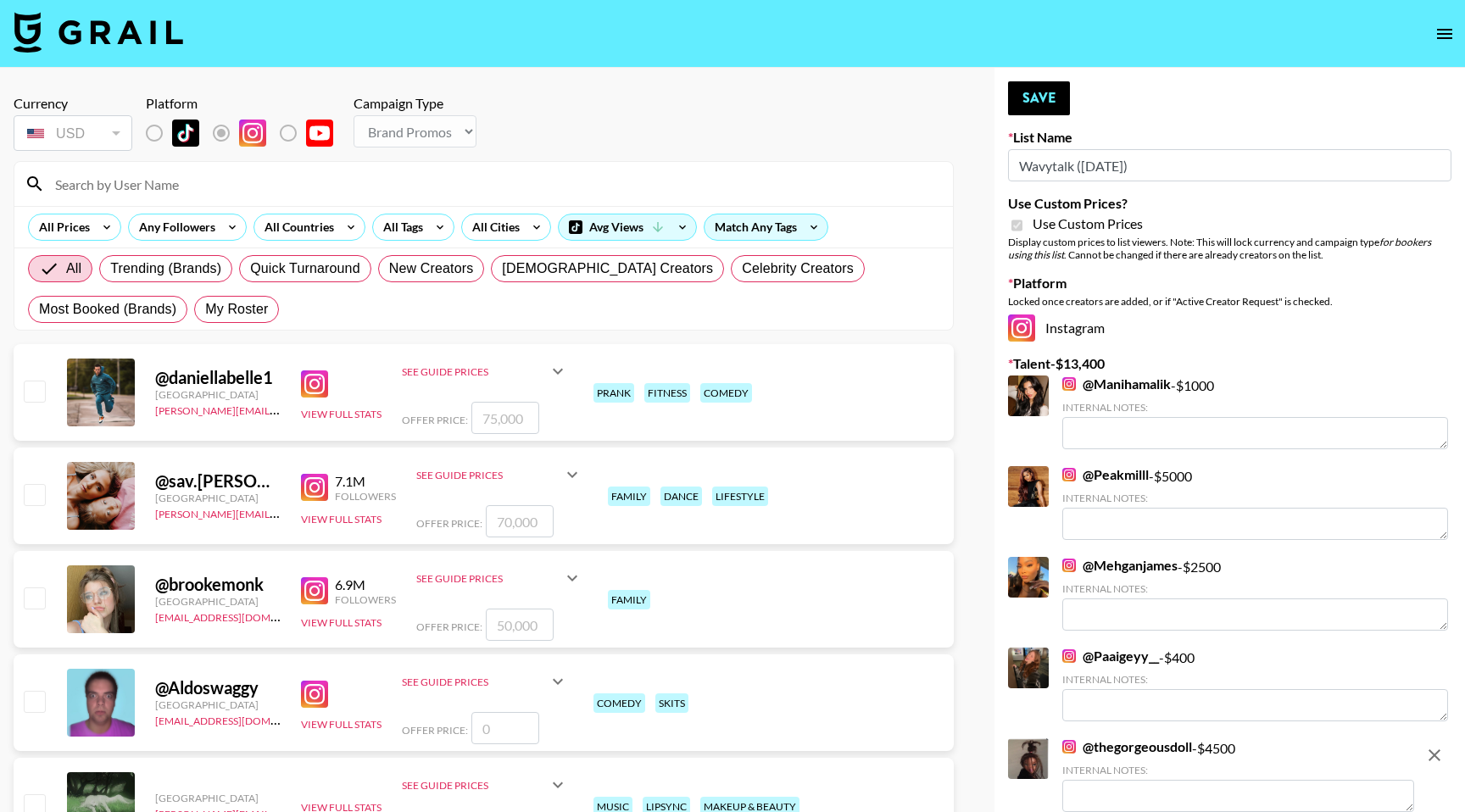
click at [196, 189] on input at bounding box center [494, 184] width 898 height 27
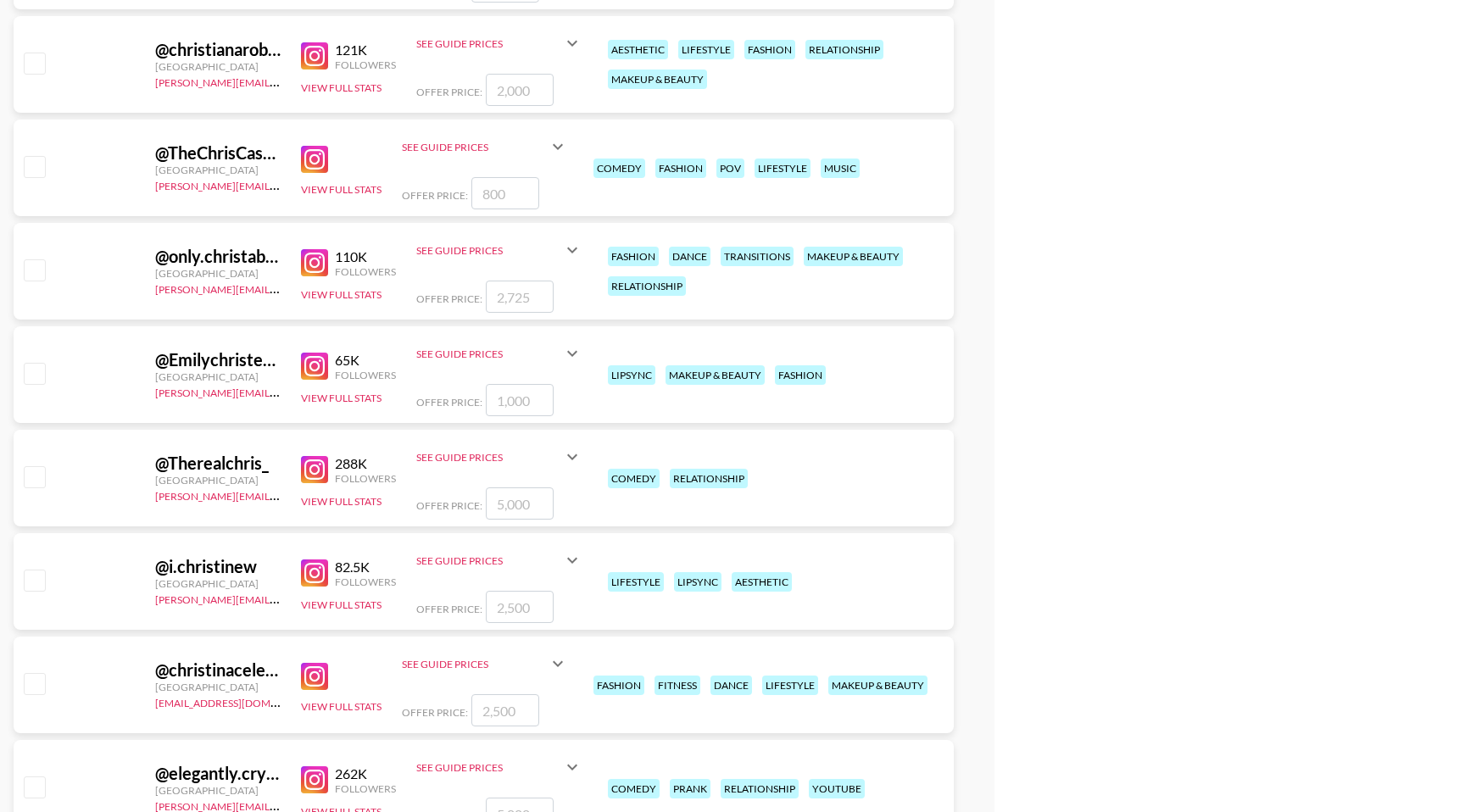
scroll to position [2501, 0]
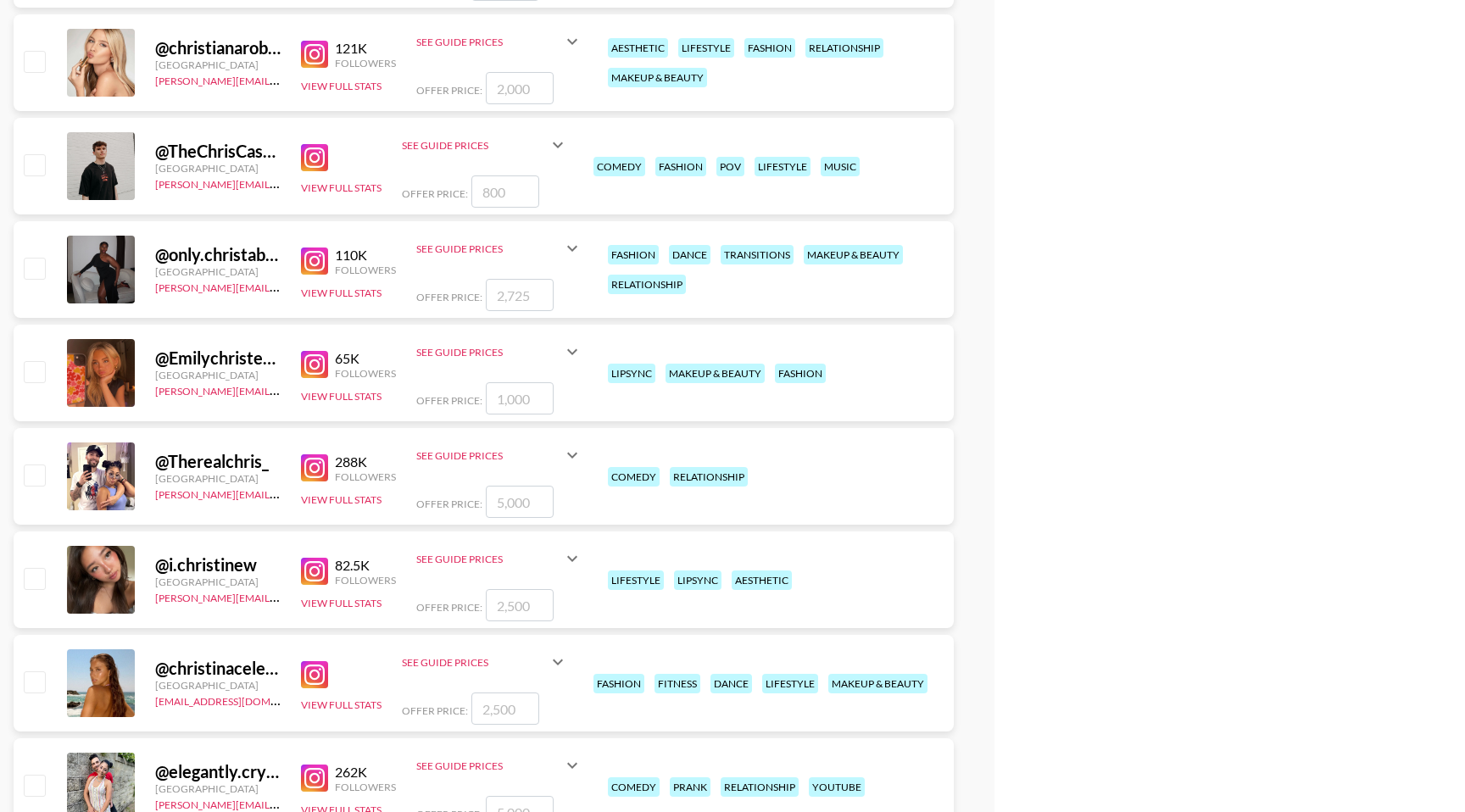
type input "[PERSON_NAME]"
click at [42, 484] on input "checkbox" at bounding box center [34, 474] width 20 height 20
checkbox input "true"
type input "5000"
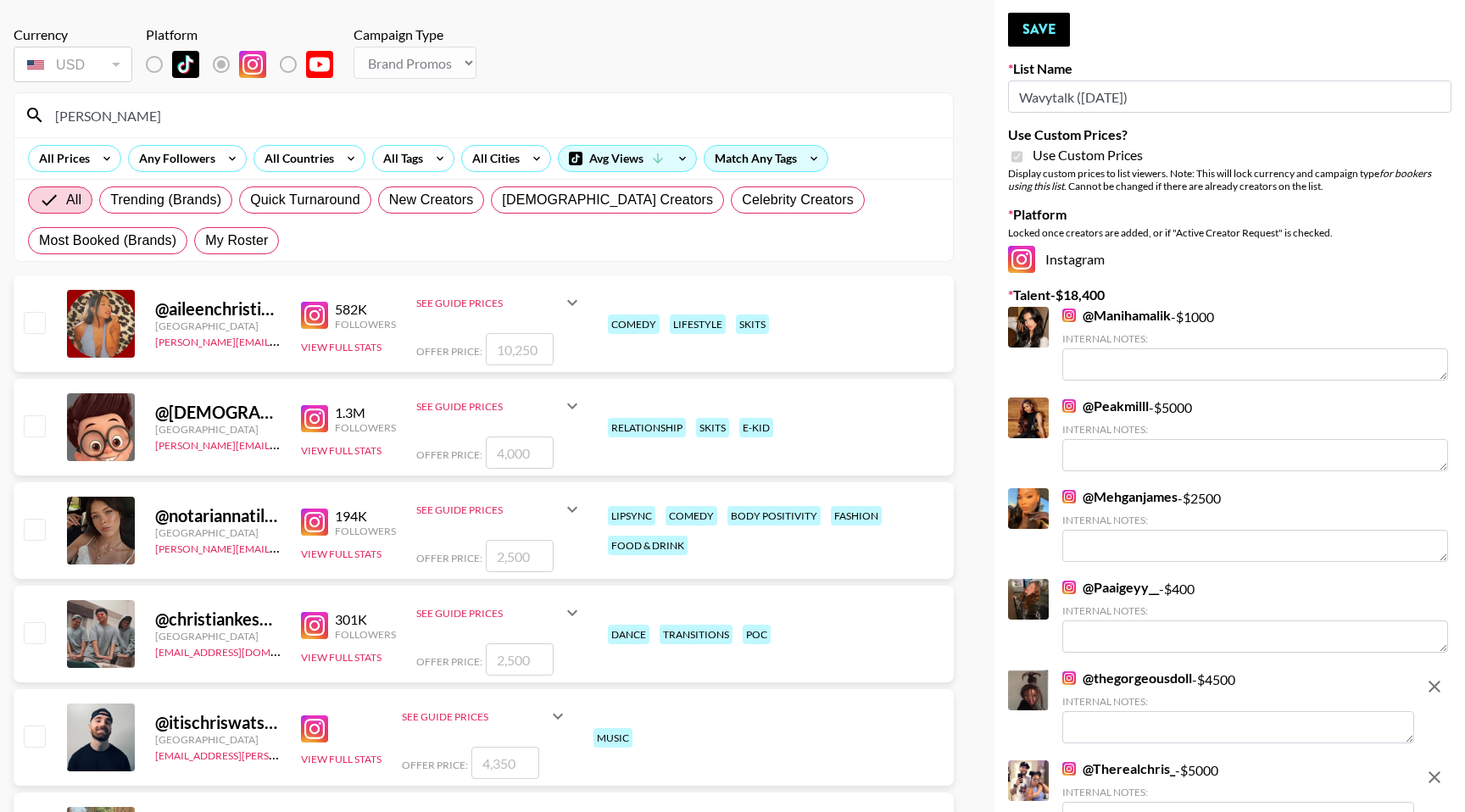
scroll to position [0, 0]
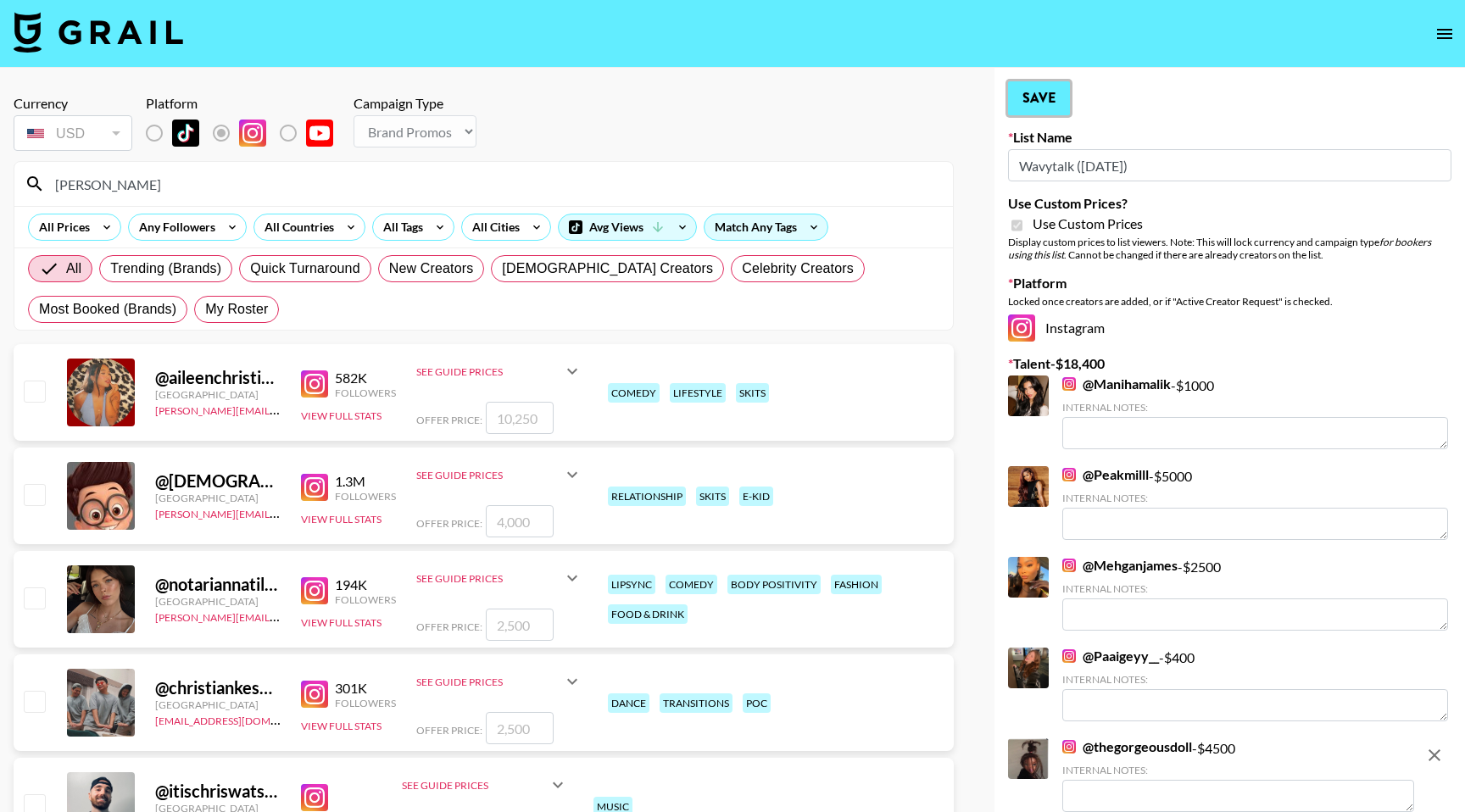
click at [1044, 103] on button "Save" at bounding box center [1039, 98] width 62 height 34
